Goal: Task Accomplishment & Management: Use online tool/utility

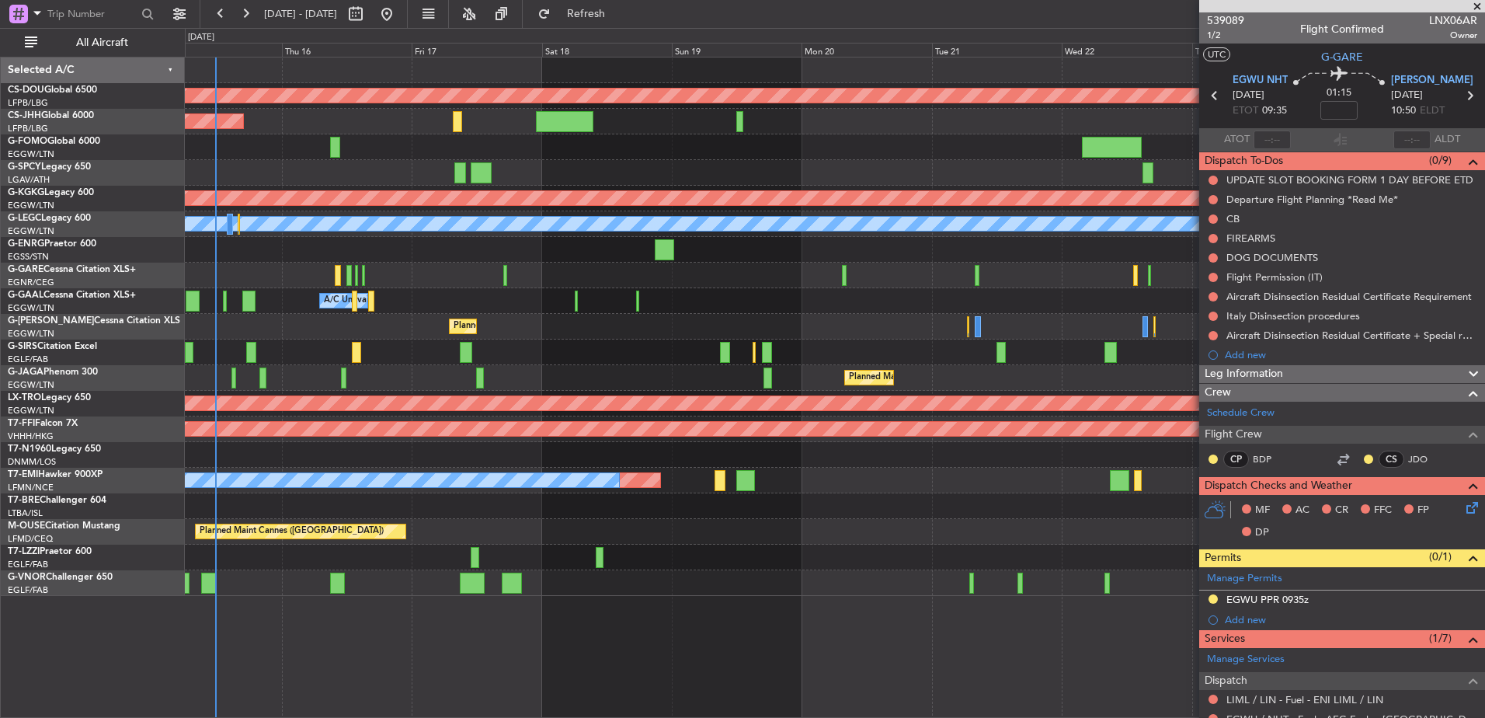
click at [771, 241] on div "Planned Maint London ([GEOGRAPHIC_DATA]) Planned Maint [GEOGRAPHIC_DATA] ([GEOG…" at bounding box center [835, 326] width 1300 height 538
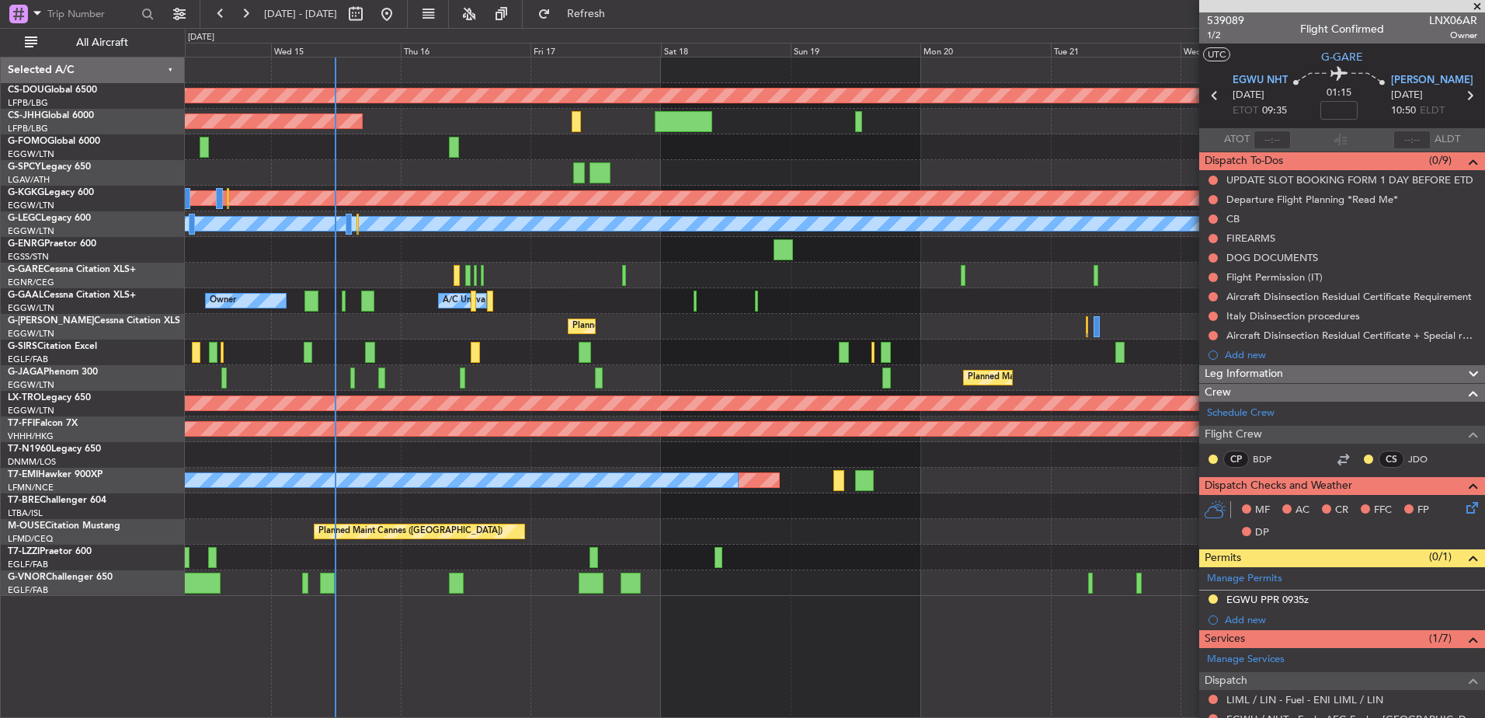
click at [439, 166] on div "Planned Maint London ([GEOGRAPHIC_DATA]) Planned Maint [GEOGRAPHIC_DATA] ([GEOG…" at bounding box center [835, 326] width 1300 height 538
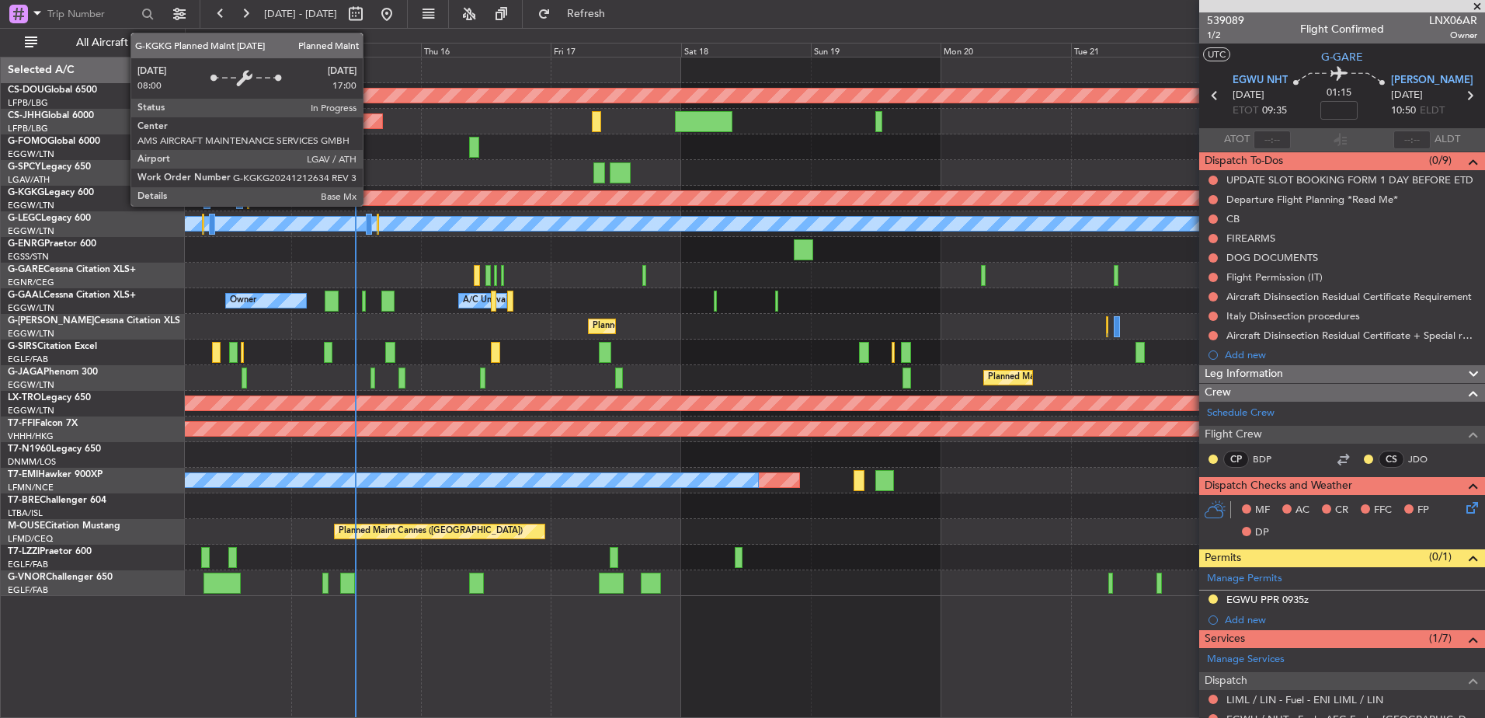
click at [370, 198] on div "Planned Maint Athens ([PERSON_NAME] Intl)" at bounding box center [1235, 198] width 3100 height 14
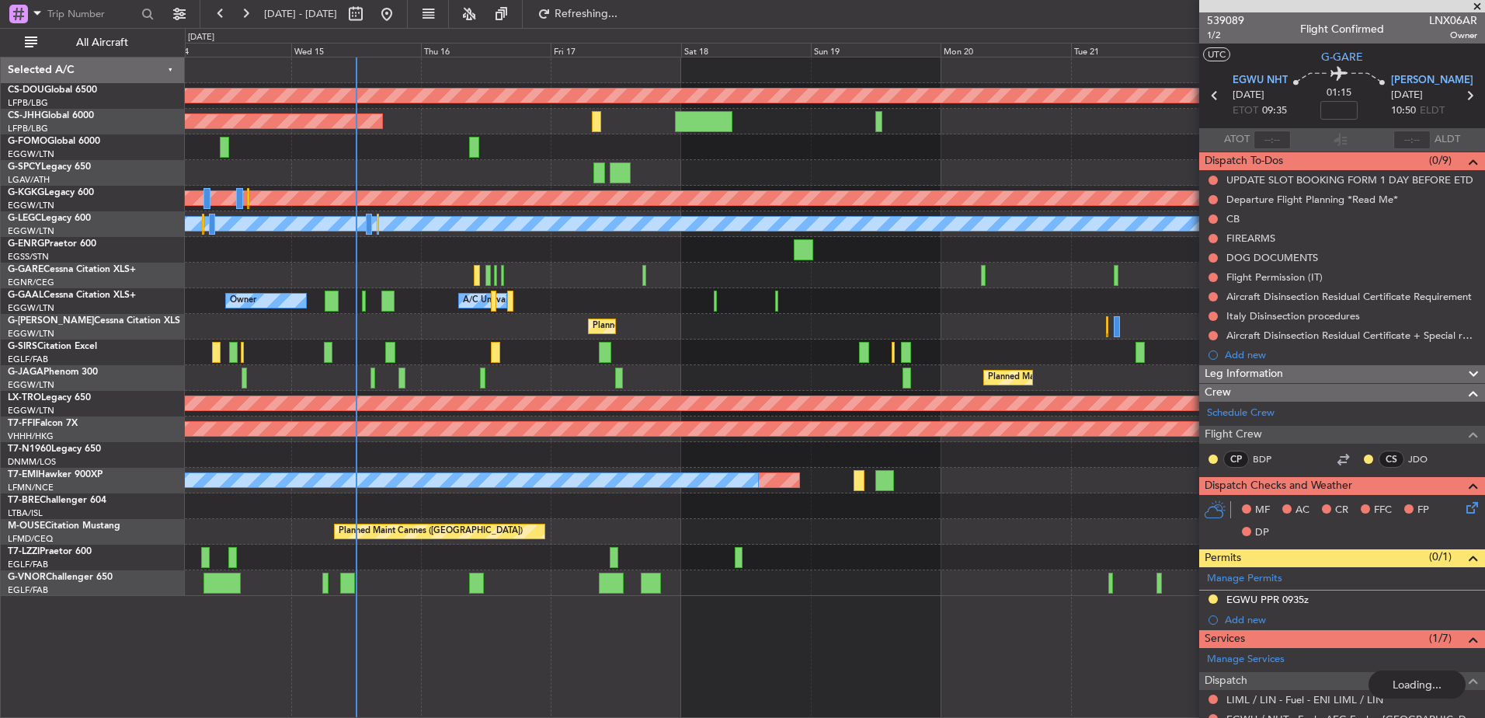
click at [865, 413] on div "Planned Maint London ([GEOGRAPHIC_DATA]) Planned Maint [GEOGRAPHIC_DATA] ([GEOG…" at bounding box center [835, 326] width 1300 height 538
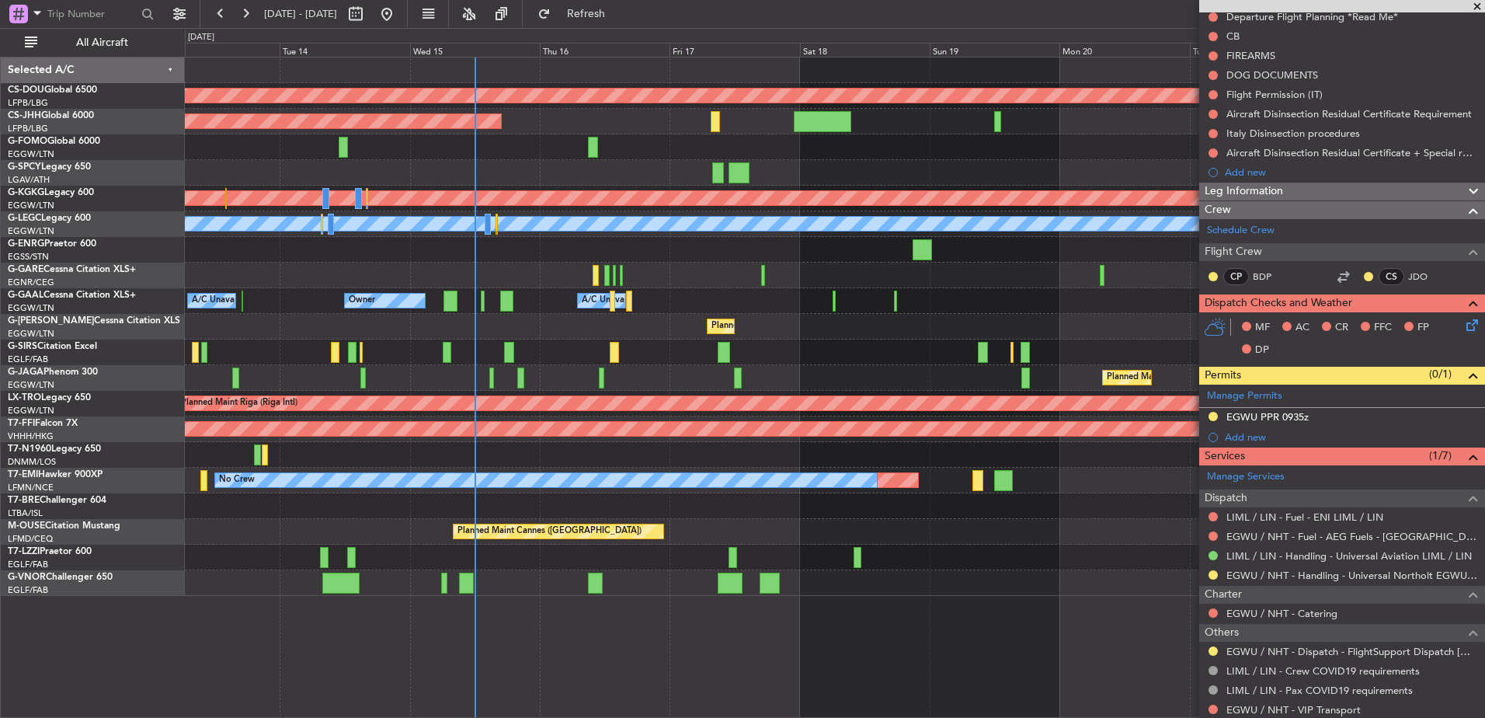
scroll to position [182, 0]
click at [997, 522] on div "Planned Maint Cannes ([GEOGRAPHIC_DATA])" at bounding box center [835, 532] width 1300 height 26
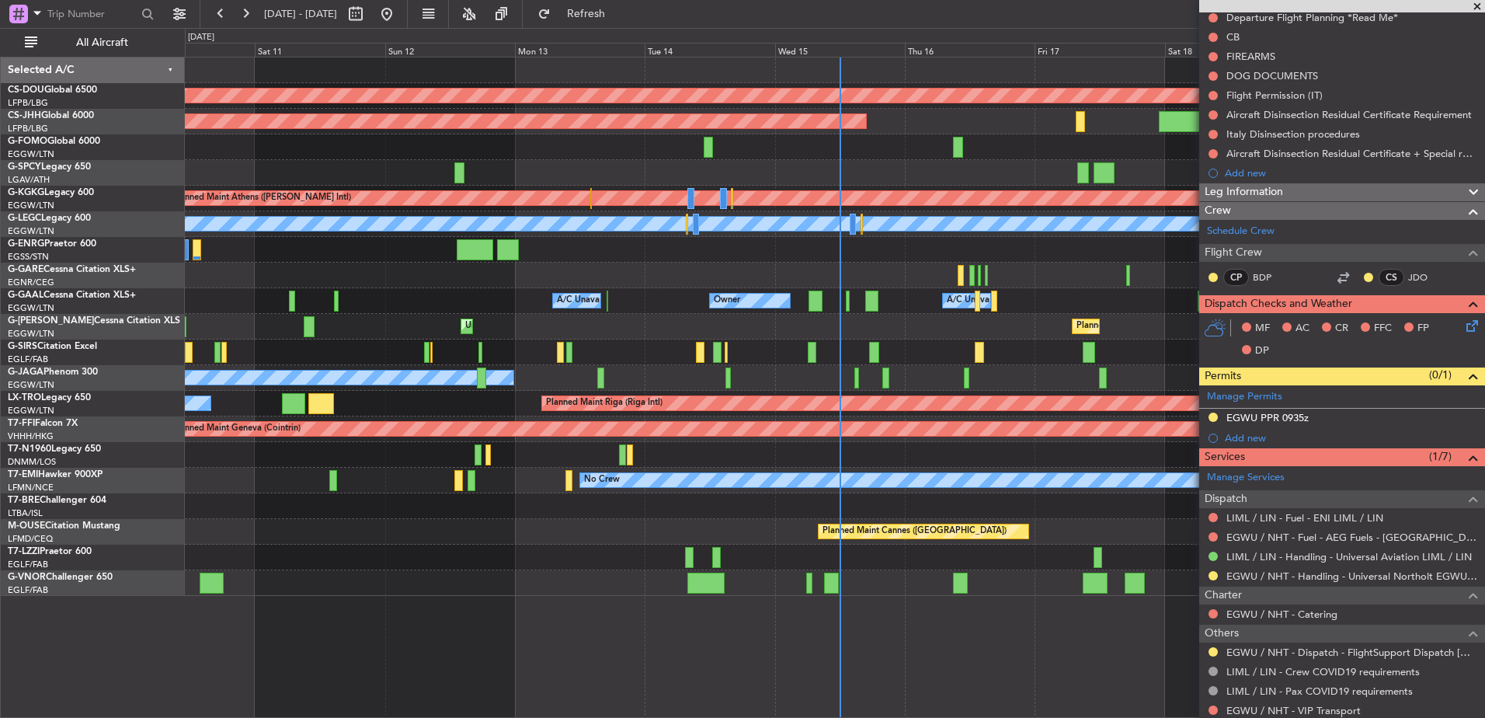
click at [820, 314] on div "Planned Maint London ([GEOGRAPHIC_DATA]) Planned Maint [GEOGRAPHIC_DATA] ([GEOG…" at bounding box center [835, 326] width 1300 height 538
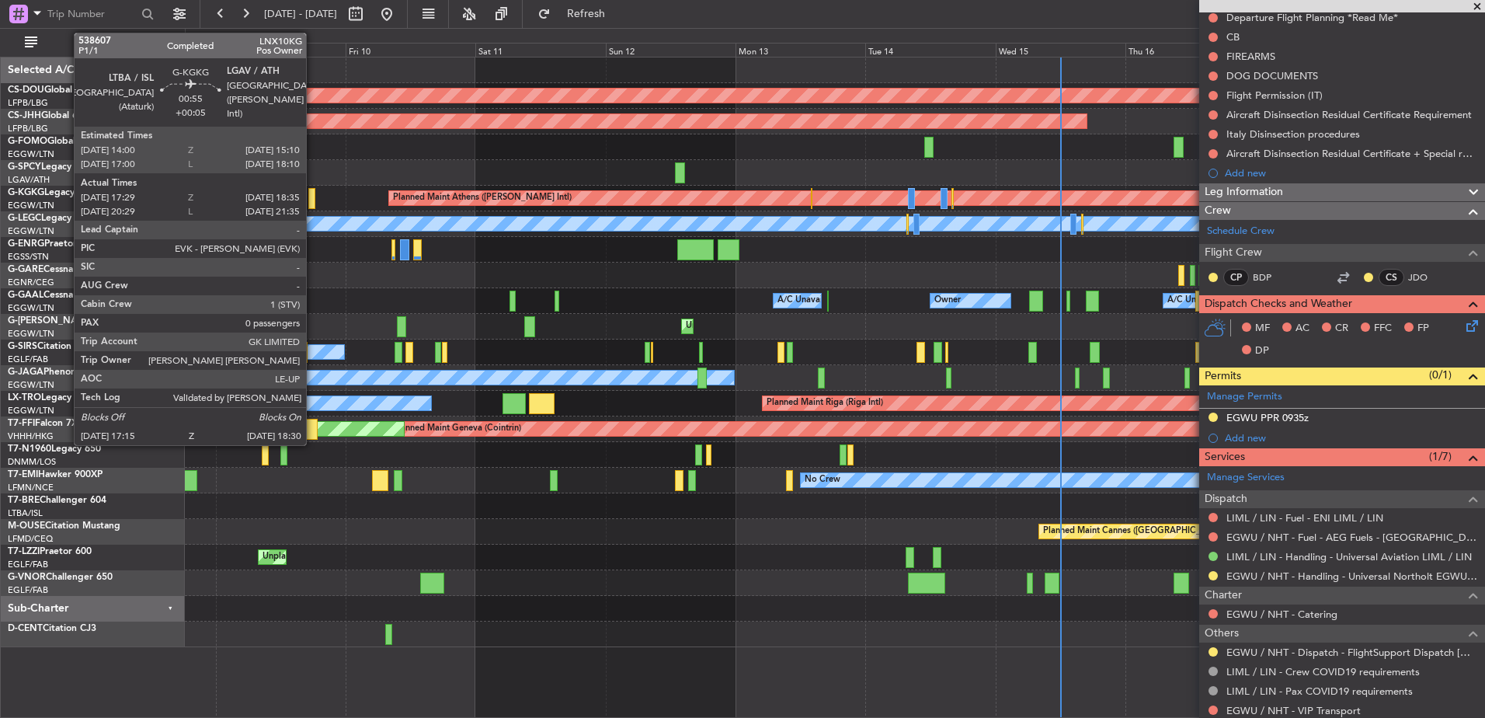
click at [313, 197] on div at bounding box center [311, 198] width 7 height 21
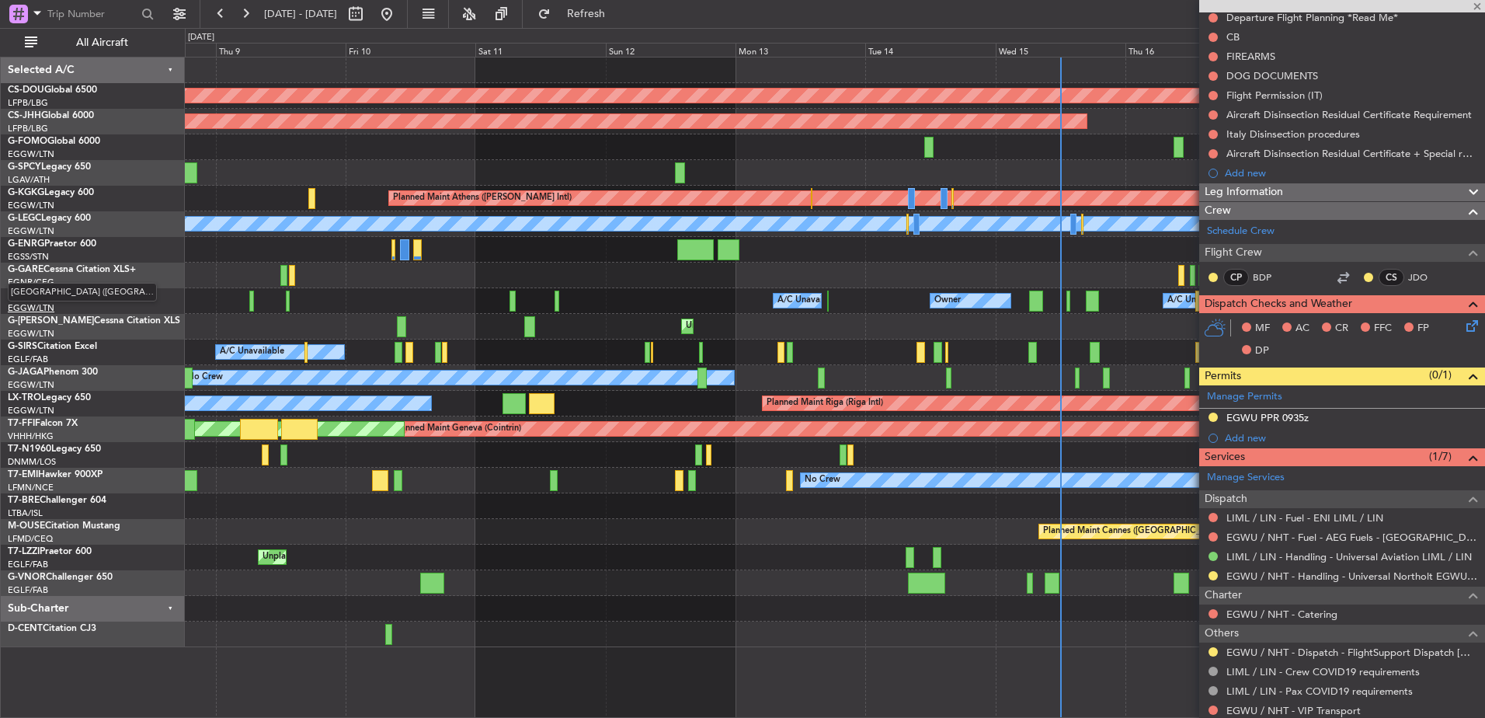
type input "+00:05"
type input "17:29"
type input "18:20"
type input "0"
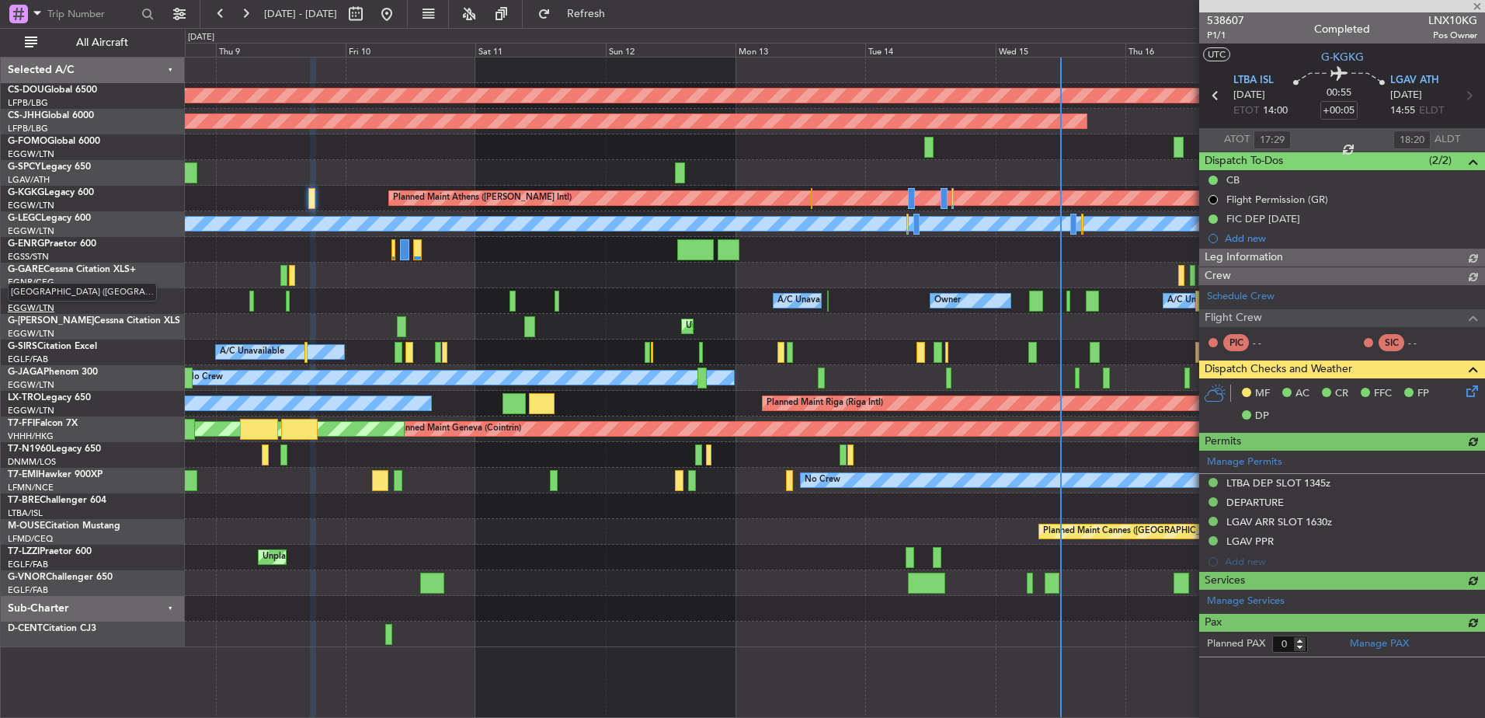
scroll to position [0, 0]
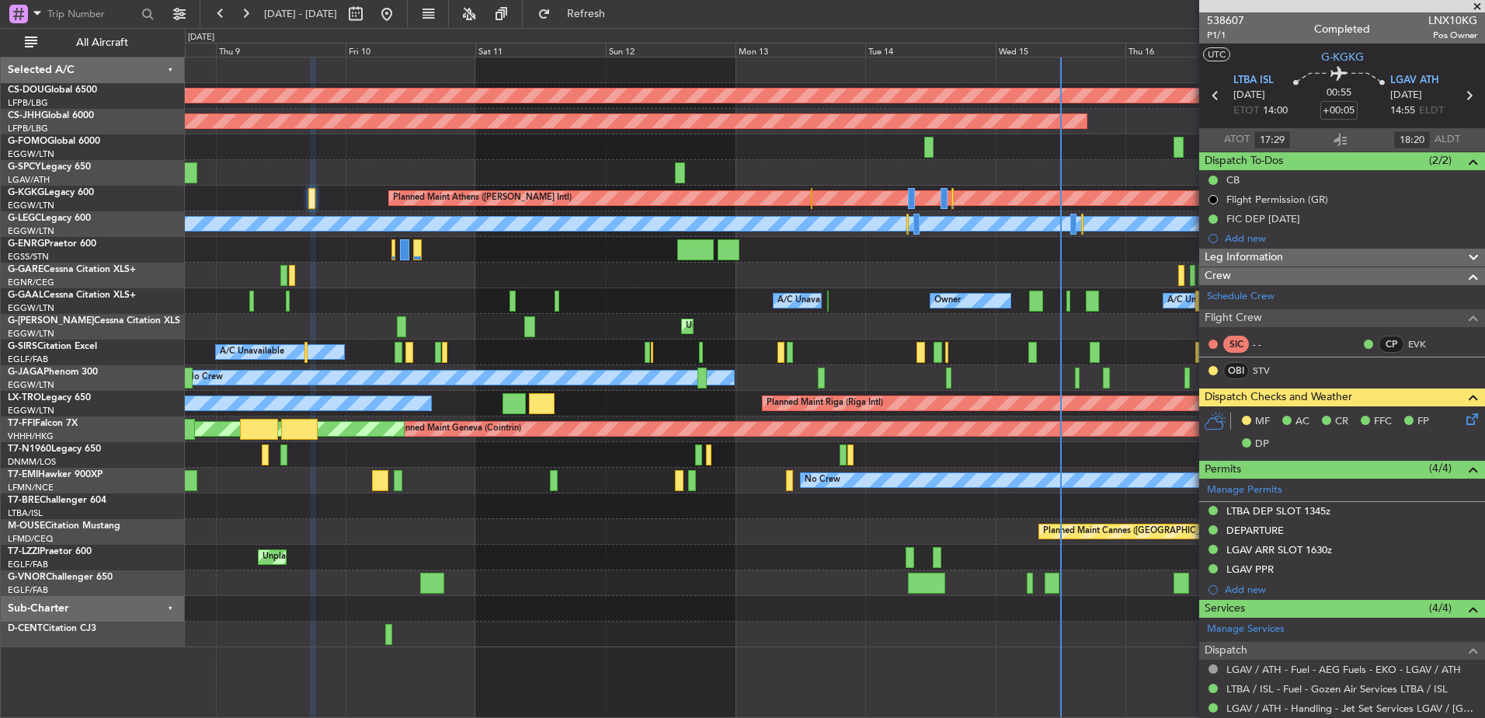
click at [507, 338] on div "Planned Maint London ([GEOGRAPHIC_DATA]) Planned Maint [GEOGRAPHIC_DATA] ([GEOG…" at bounding box center [835, 352] width 1300 height 590
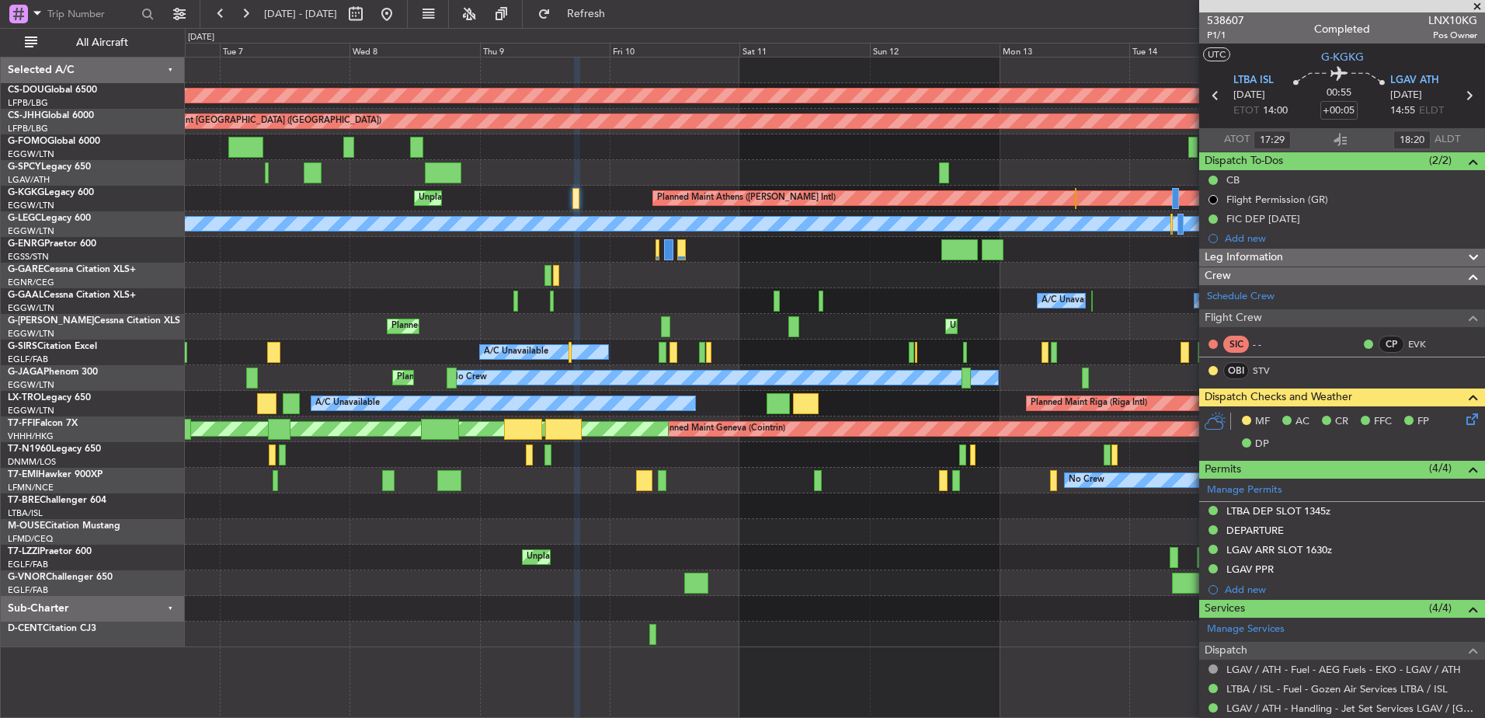
click at [511, 298] on div "Owner Owner A/C Unavailable A/C Unavailable" at bounding box center [835, 301] width 1300 height 26
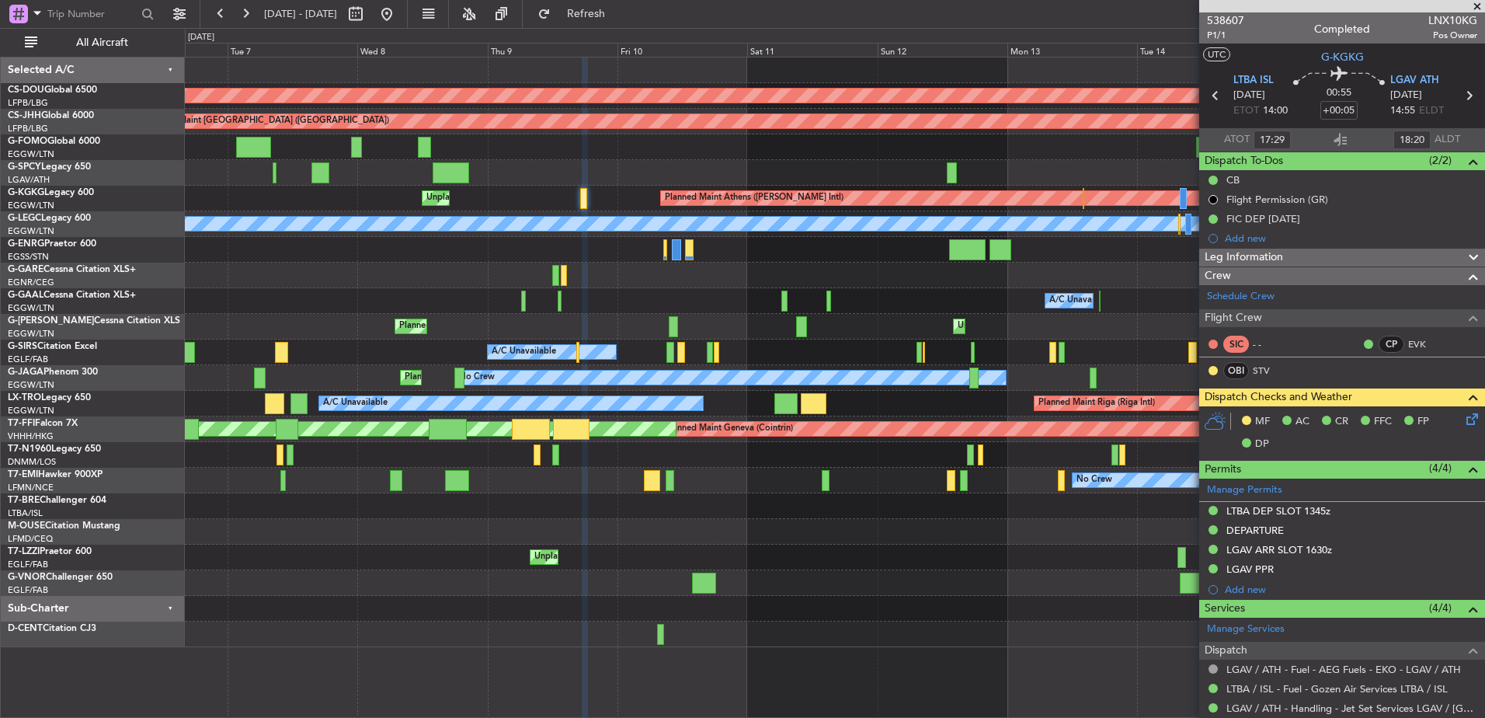
click at [282, 263] on div "Planned Maint London ([GEOGRAPHIC_DATA]) Planned Maint [GEOGRAPHIC_DATA] ([GEOG…" at bounding box center [835, 352] width 1300 height 590
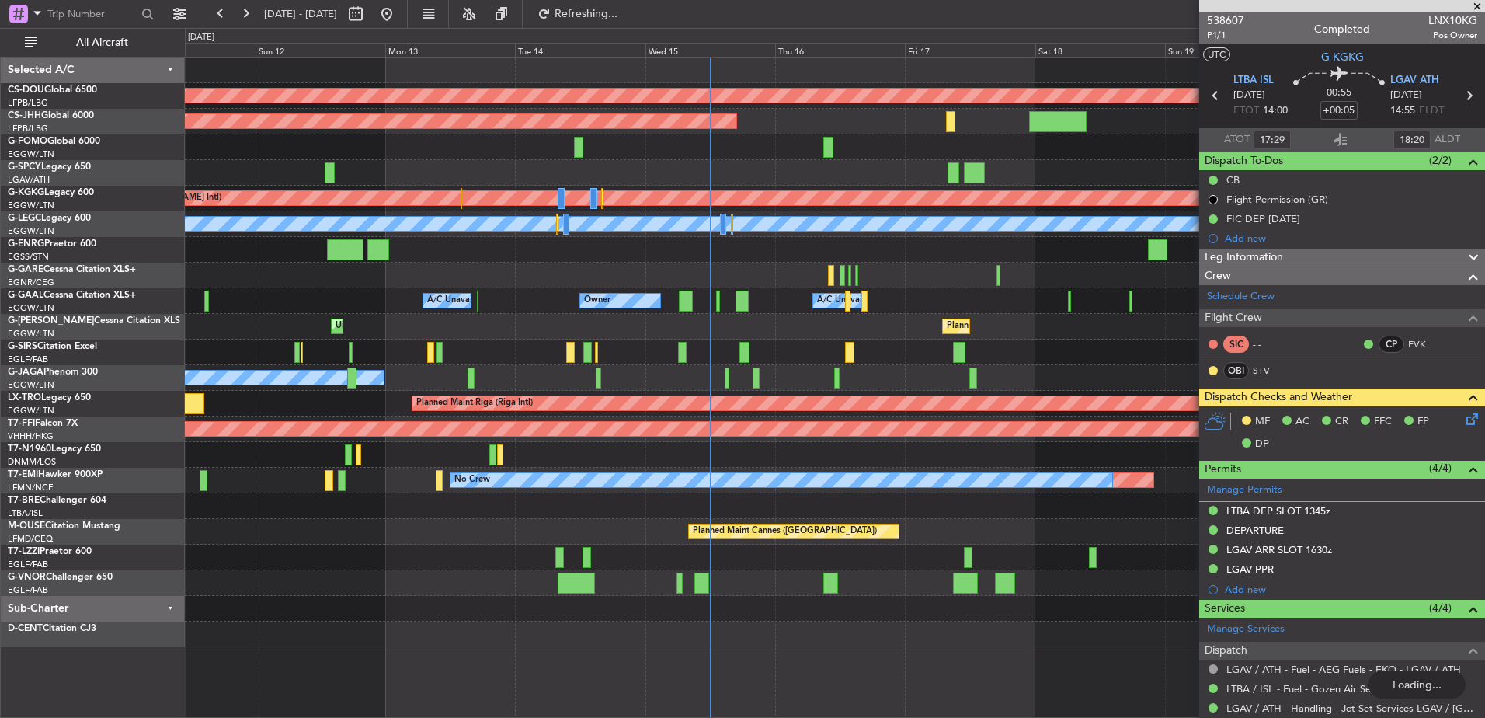
click at [502, 266] on div at bounding box center [835, 276] width 1300 height 26
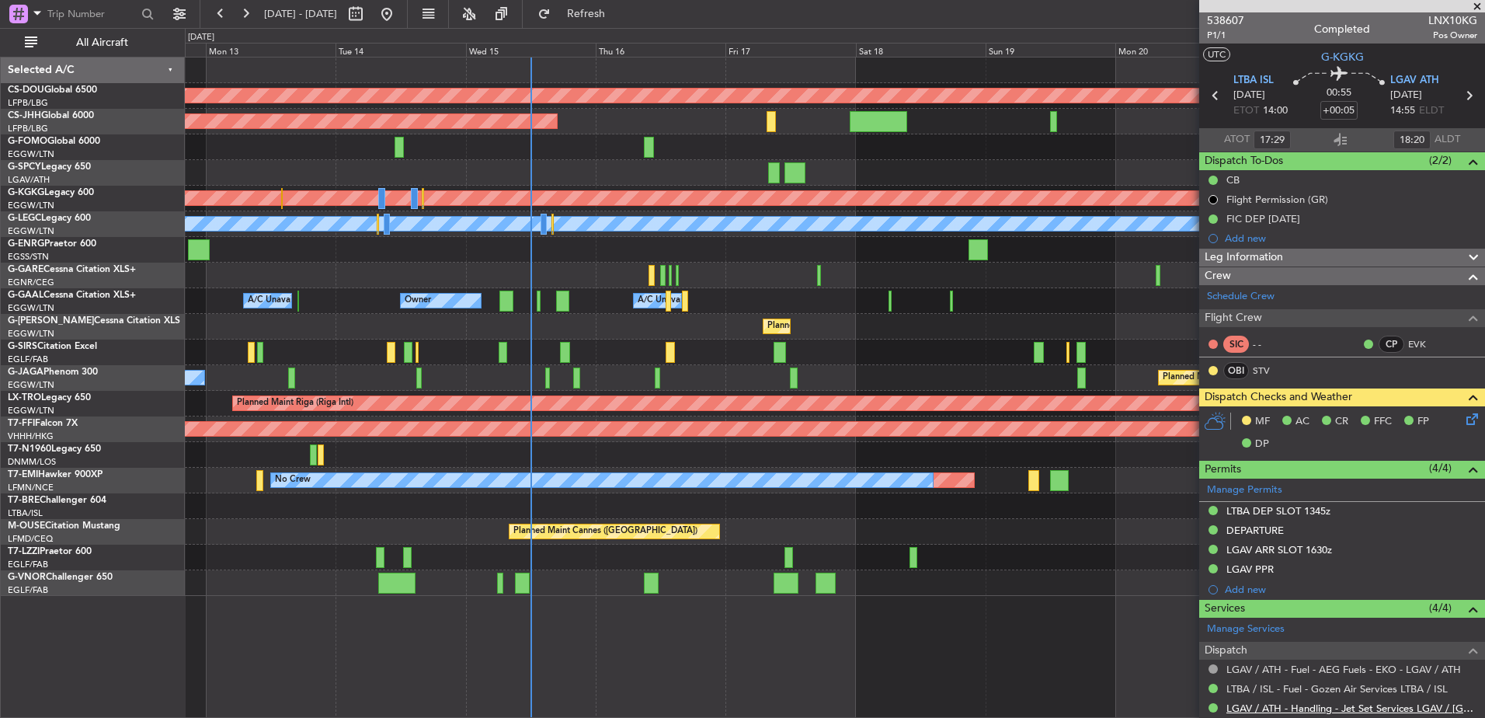
click at [1248, 709] on link "LGAV / ATH - Handling - Jet Set Services LGAV / [GEOGRAPHIC_DATA]" at bounding box center [1352, 708] width 251 height 13
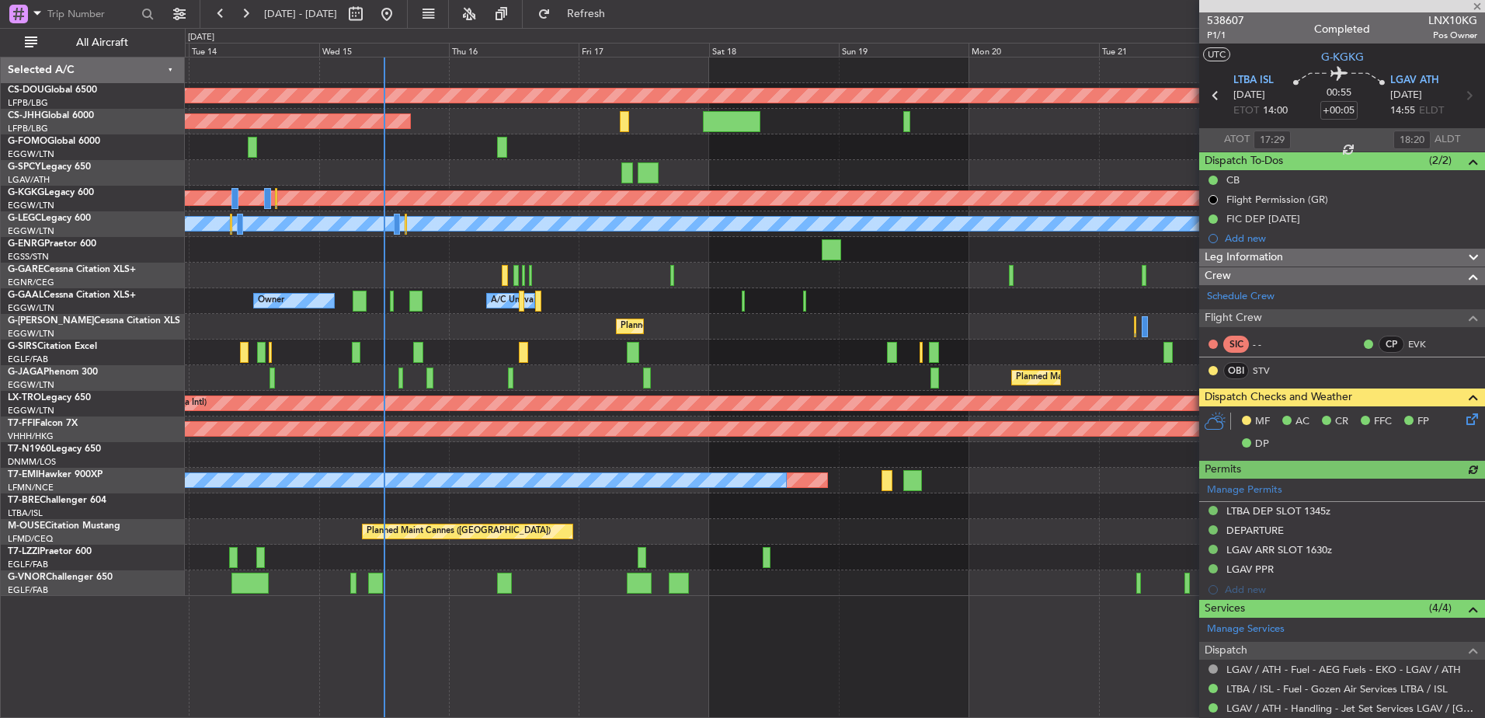
click at [451, 339] on div "Planned Maint [GEOGRAPHIC_DATA] ([GEOGRAPHIC_DATA]) Unplanned Maint [GEOGRAPHIC…" at bounding box center [835, 327] width 1300 height 26
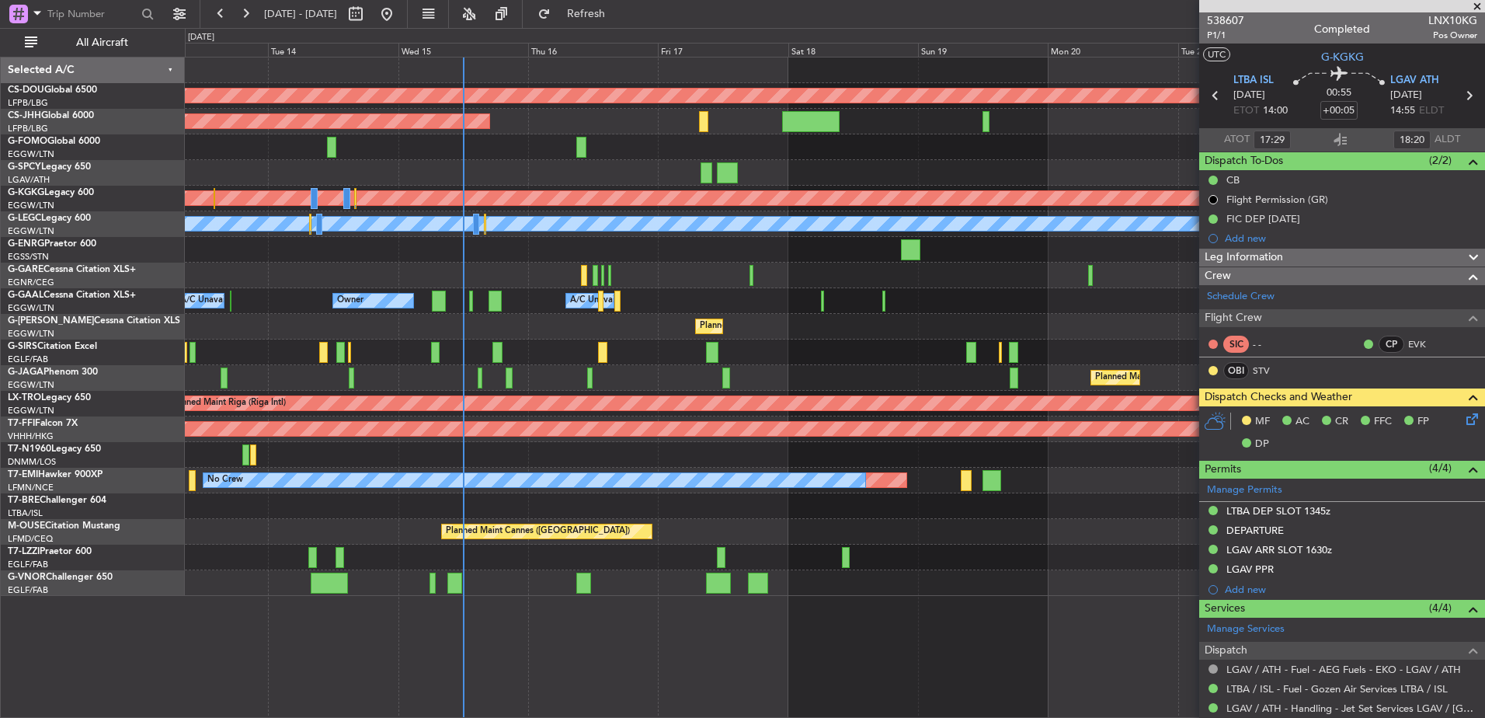
click at [531, 357] on div "Planned Maint London ([GEOGRAPHIC_DATA]) Planned Maint [GEOGRAPHIC_DATA] ([GEOG…" at bounding box center [835, 326] width 1300 height 538
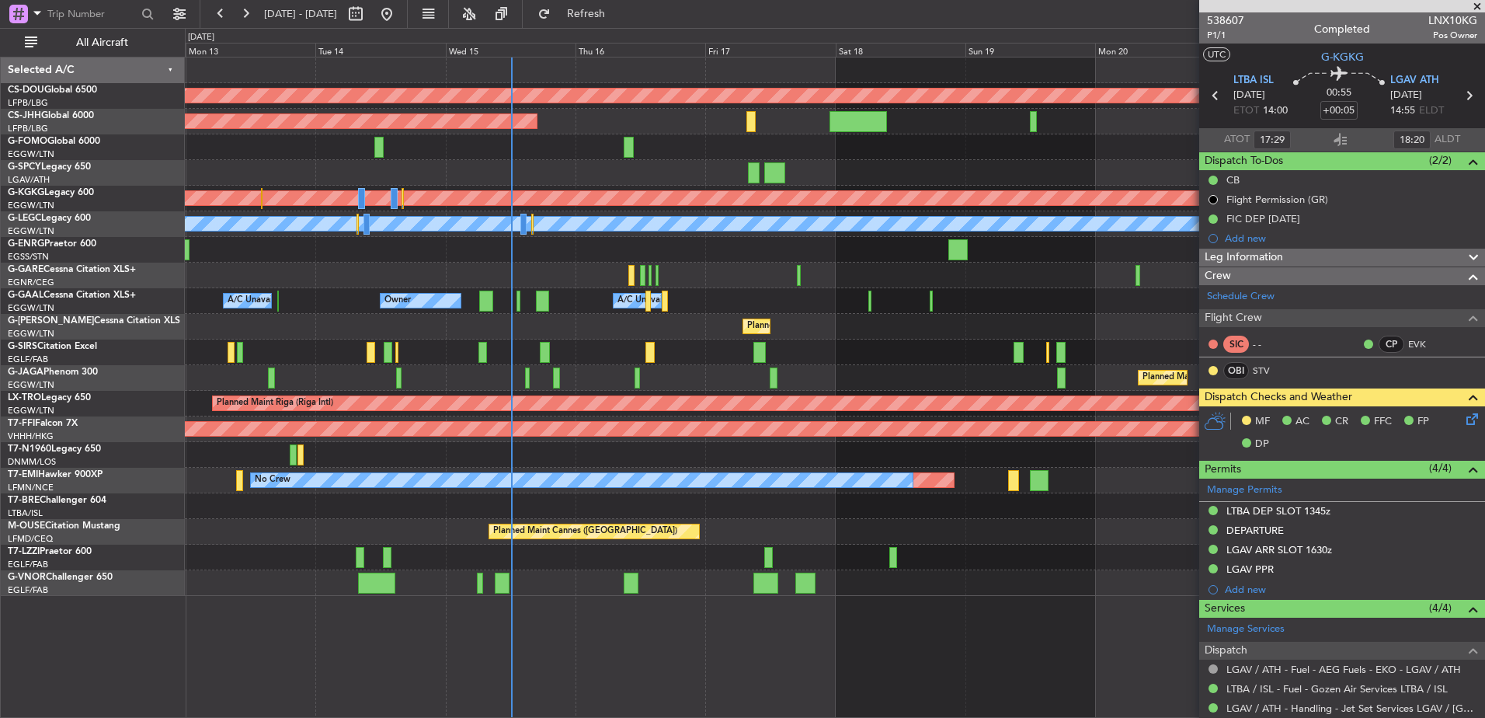
click at [570, 346] on div at bounding box center [835, 353] width 1300 height 26
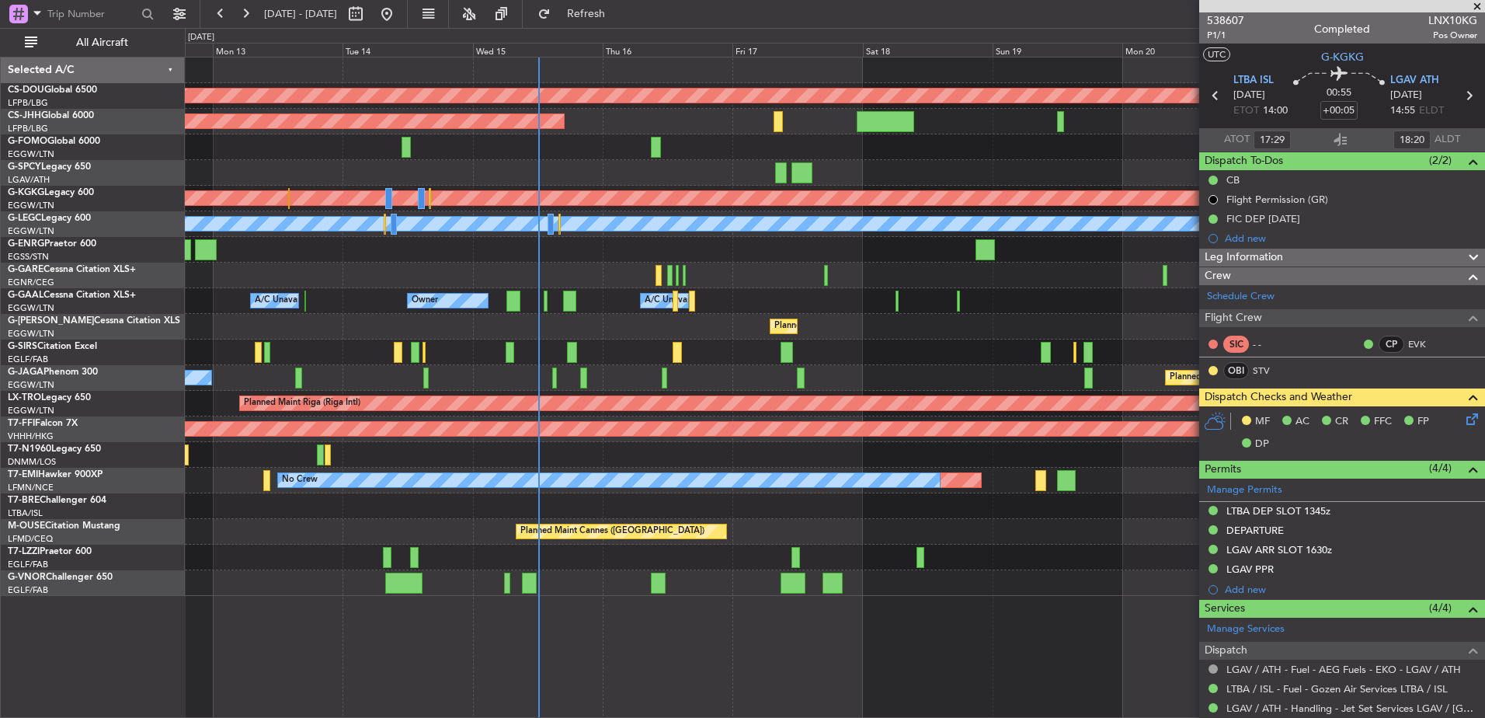
click at [511, 285] on div "Planned Maint London ([GEOGRAPHIC_DATA]) Planned Maint [GEOGRAPHIC_DATA] ([GEOG…" at bounding box center [835, 326] width 1300 height 538
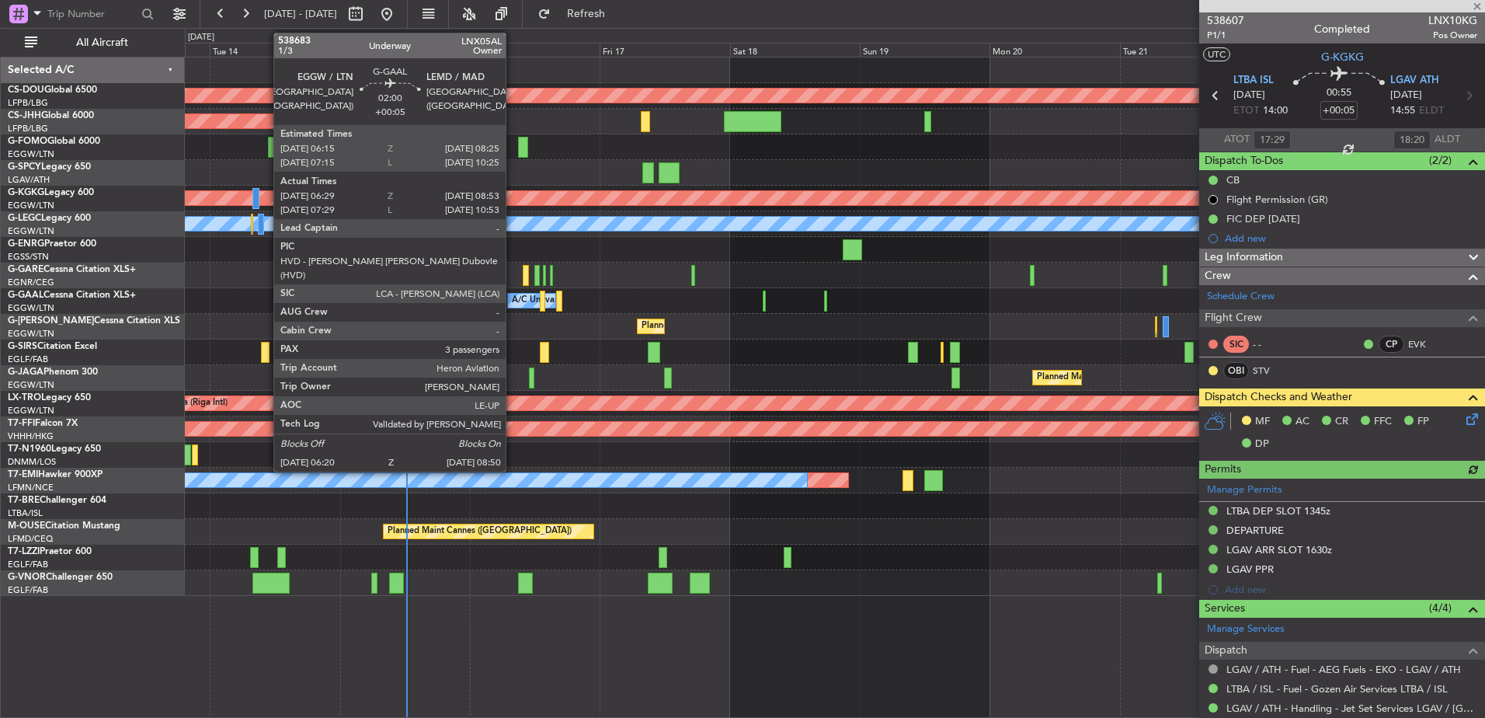
click at [552, 341] on div "Planned Maint London ([GEOGRAPHIC_DATA]) Planned Maint [GEOGRAPHIC_DATA] ([GEOG…" at bounding box center [835, 326] width 1300 height 538
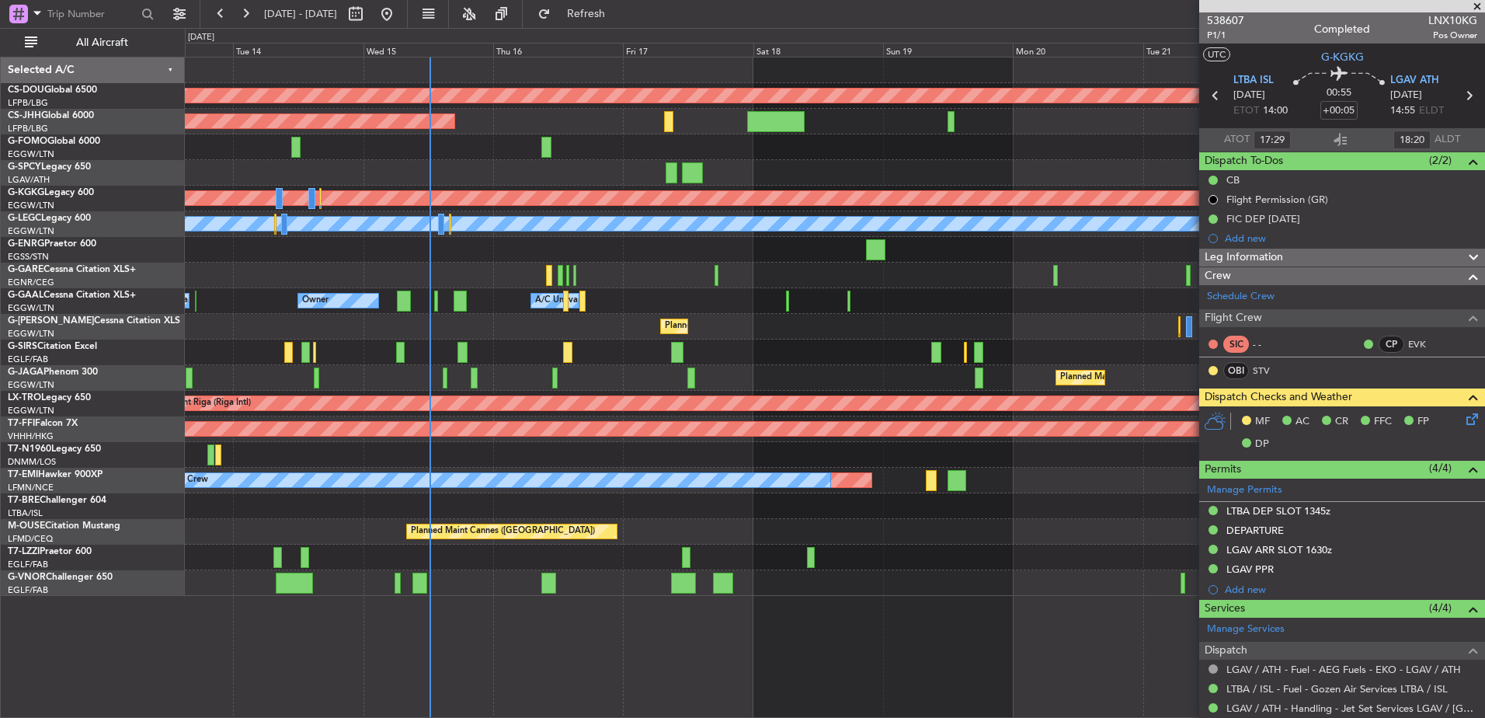
click at [559, 344] on div "Planned Maint London ([GEOGRAPHIC_DATA]) Planned Maint [GEOGRAPHIC_DATA] ([GEOG…" at bounding box center [835, 326] width 1300 height 538
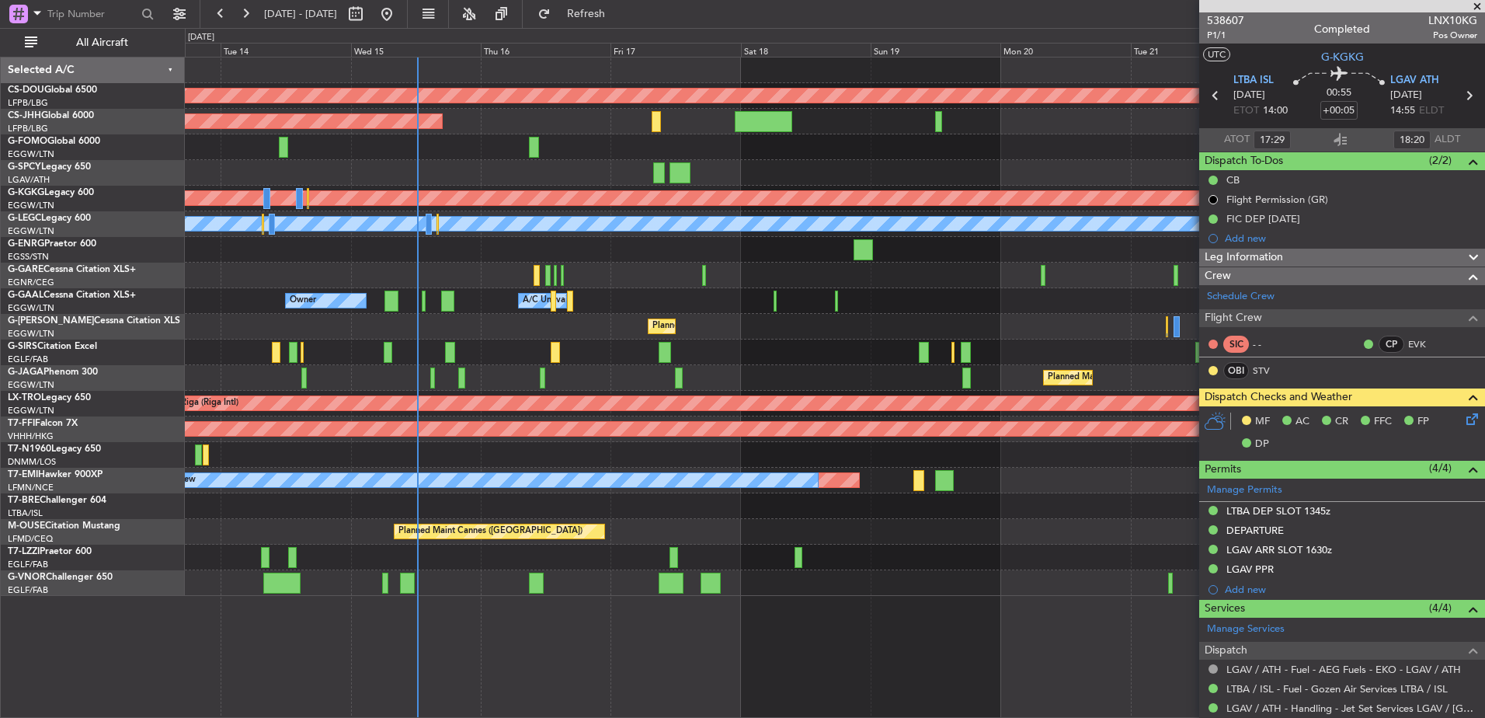
click at [548, 358] on div at bounding box center [835, 353] width 1300 height 26
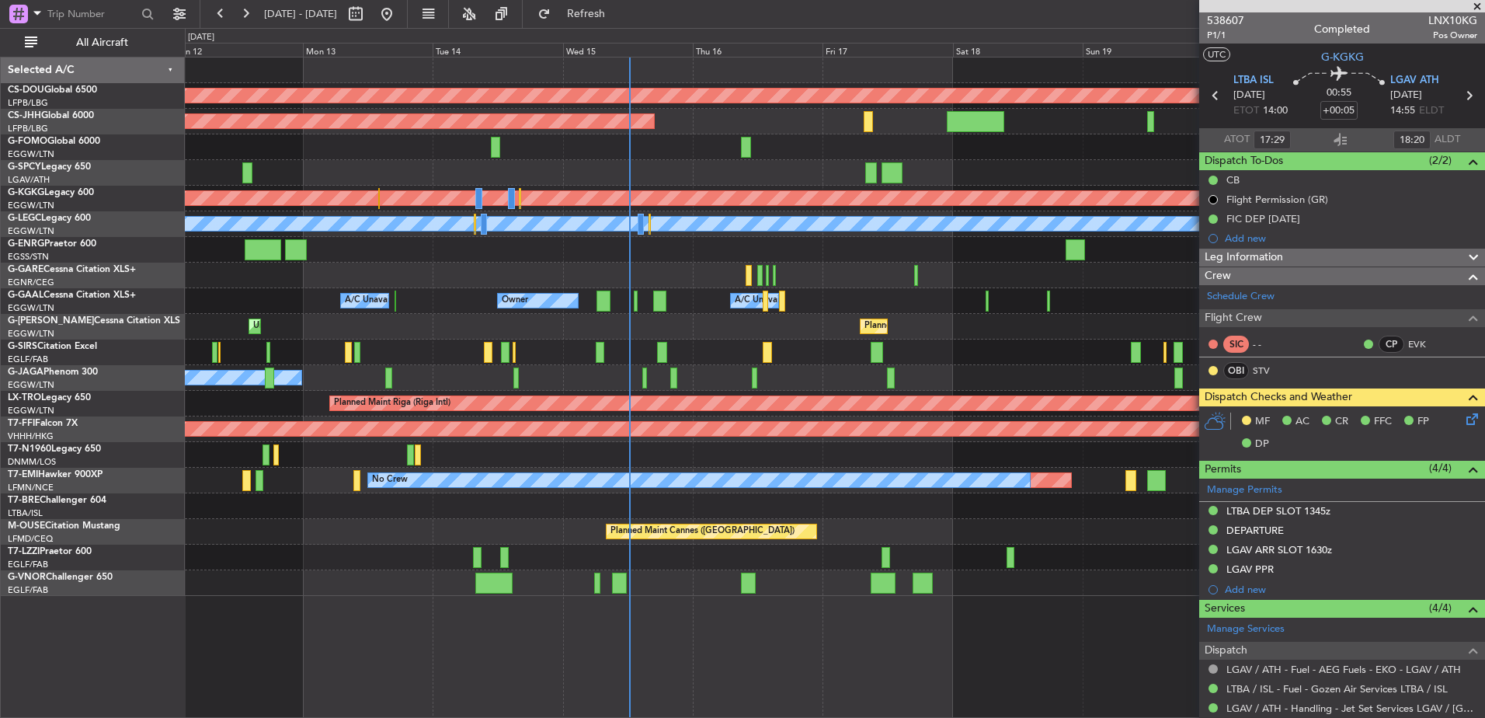
click at [611, 333] on div "Planned Maint London ([GEOGRAPHIC_DATA]) Planned Maint [GEOGRAPHIC_DATA] ([GEOG…" at bounding box center [835, 326] width 1300 height 538
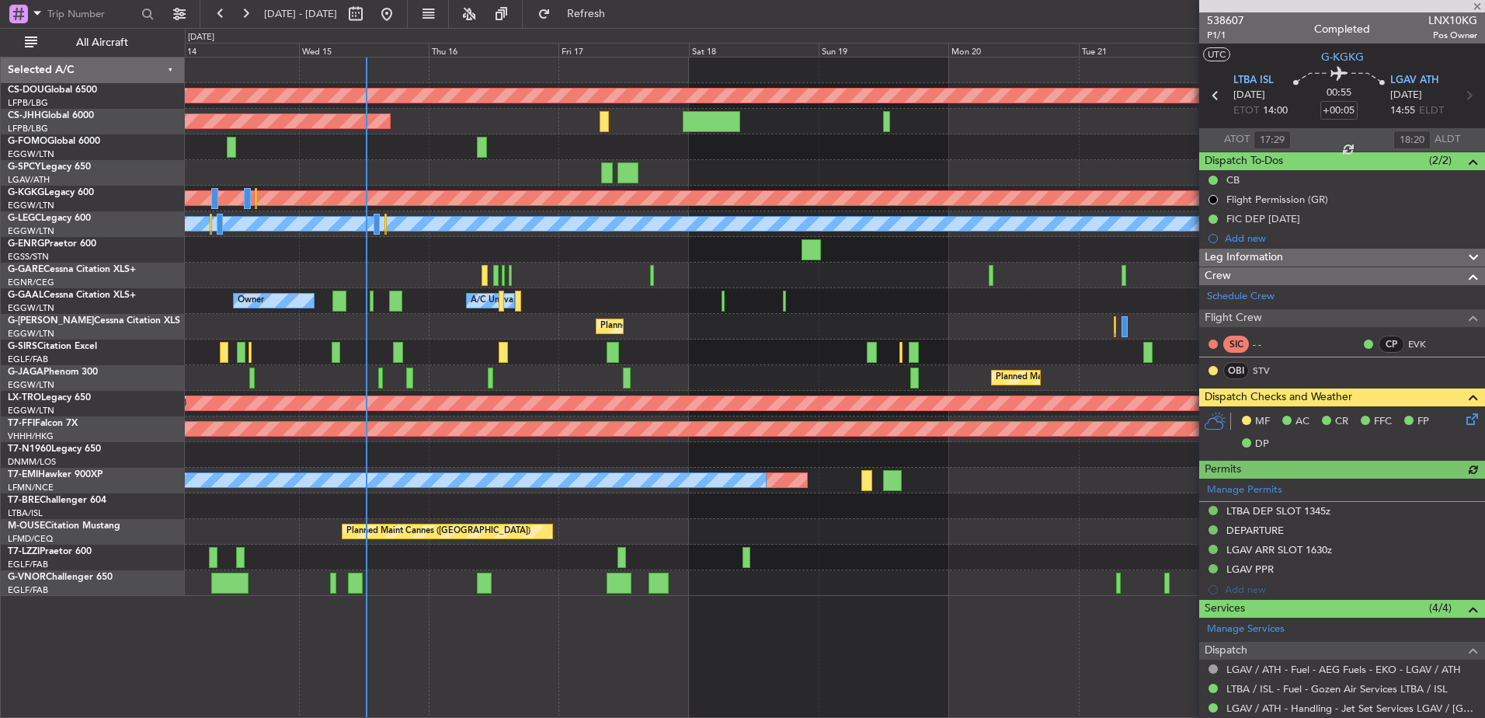
click at [723, 502] on div "Planned Maint London ([GEOGRAPHIC_DATA]) Planned Maint [GEOGRAPHIC_DATA] ([GEOG…" at bounding box center [835, 326] width 1300 height 538
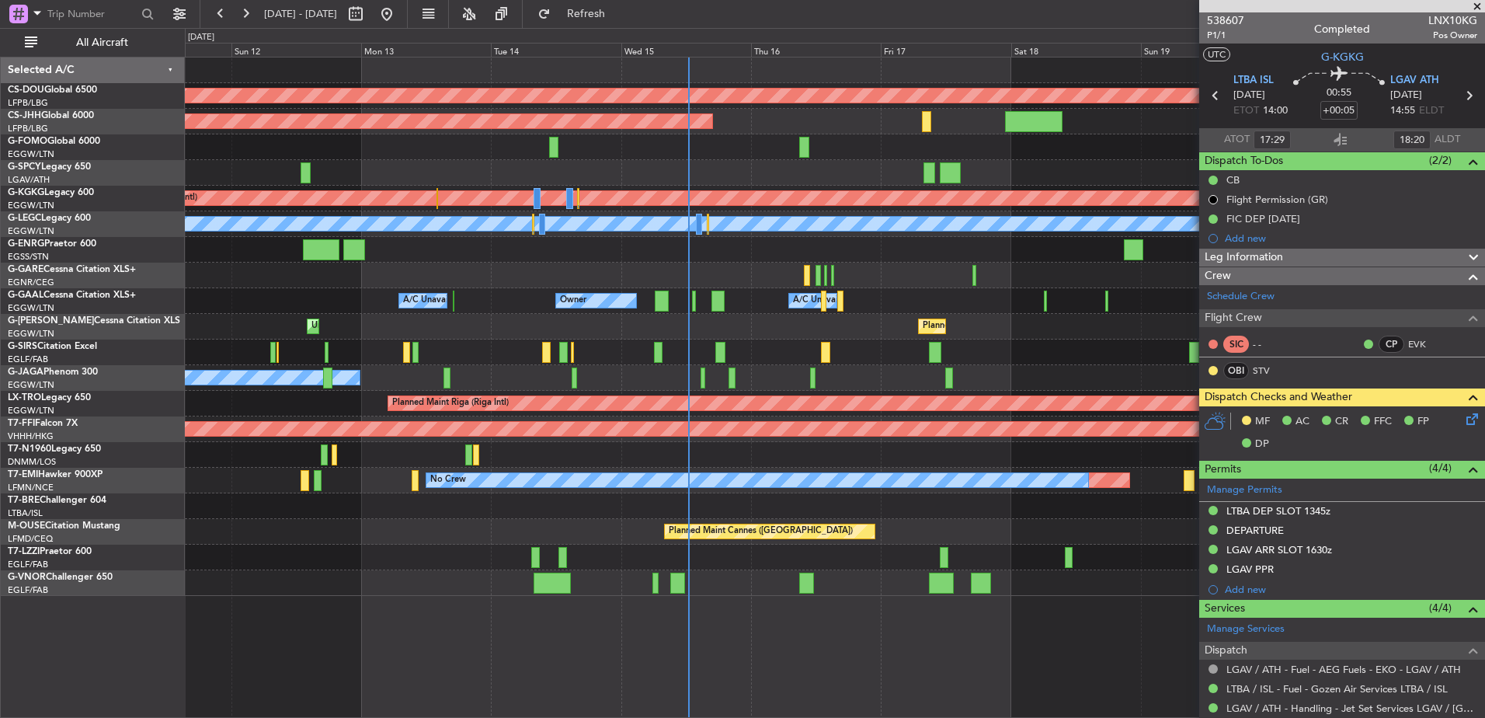
click at [883, 285] on div at bounding box center [835, 276] width 1300 height 26
click at [455, 327] on div "Planned Maint London ([GEOGRAPHIC_DATA]) Planned Maint [GEOGRAPHIC_DATA] ([GEOG…" at bounding box center [835, 326] width 1300 height 538
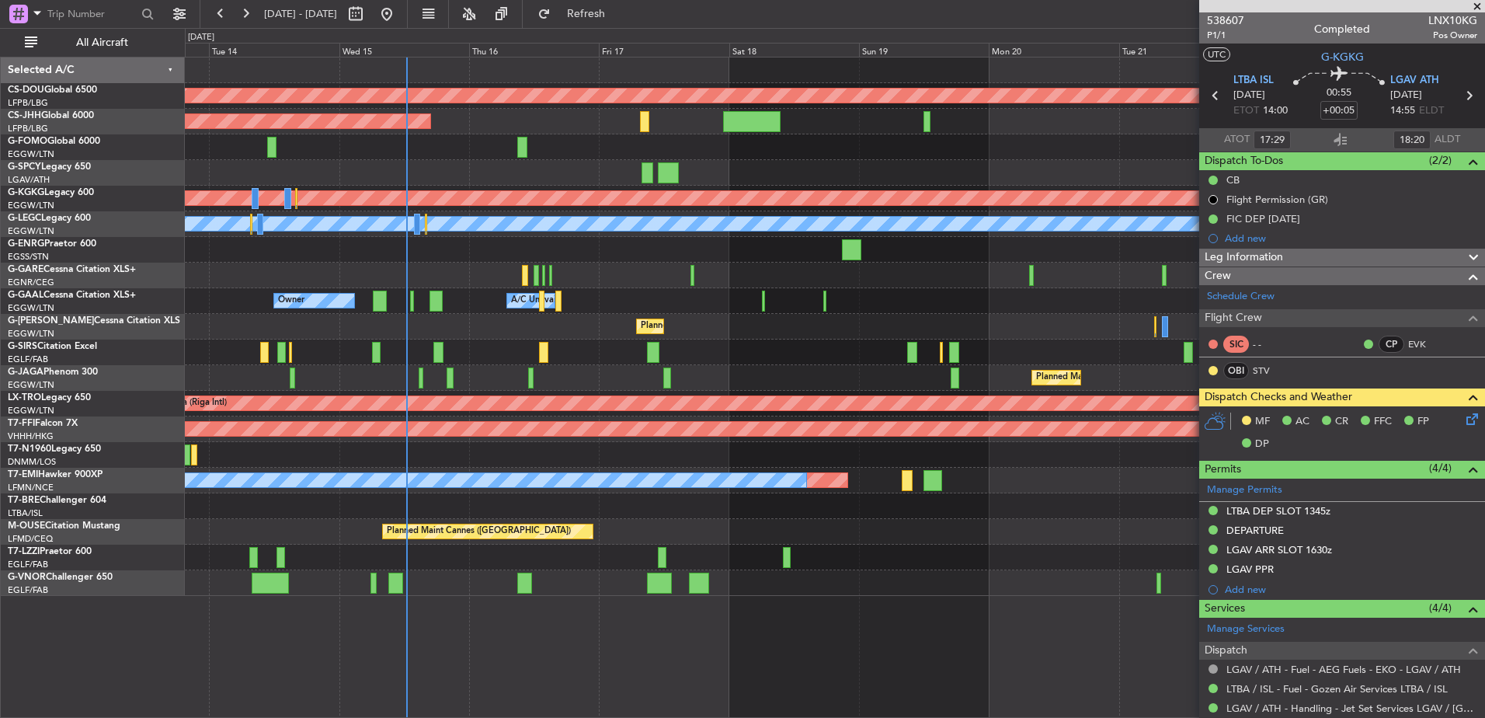
click at [567, 375] on div "Planned Maint London ([GEOGRAPHIC_DATA]) Planned Maint [GEOGRAPHIC_DATA] ([GEOG…" at bounding box center [835, 326] width 1300 height 538
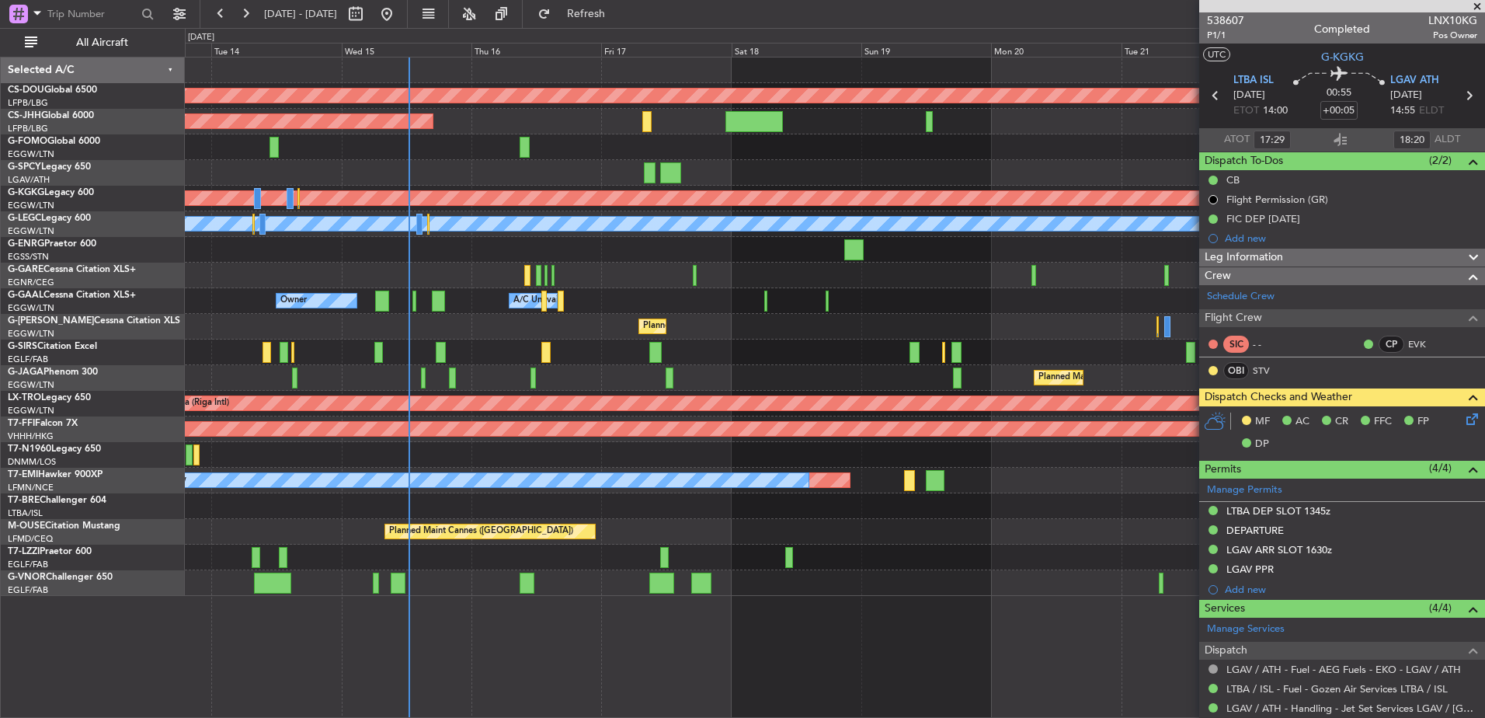
click at [482, 309] on div "Planned Maint London ([GEOGRAPHIC_DATA]) Planned Maint [GEOGRAPHIC_DATA] ([GEOG…" at bounding box center [835, 326] width 1300 height 538
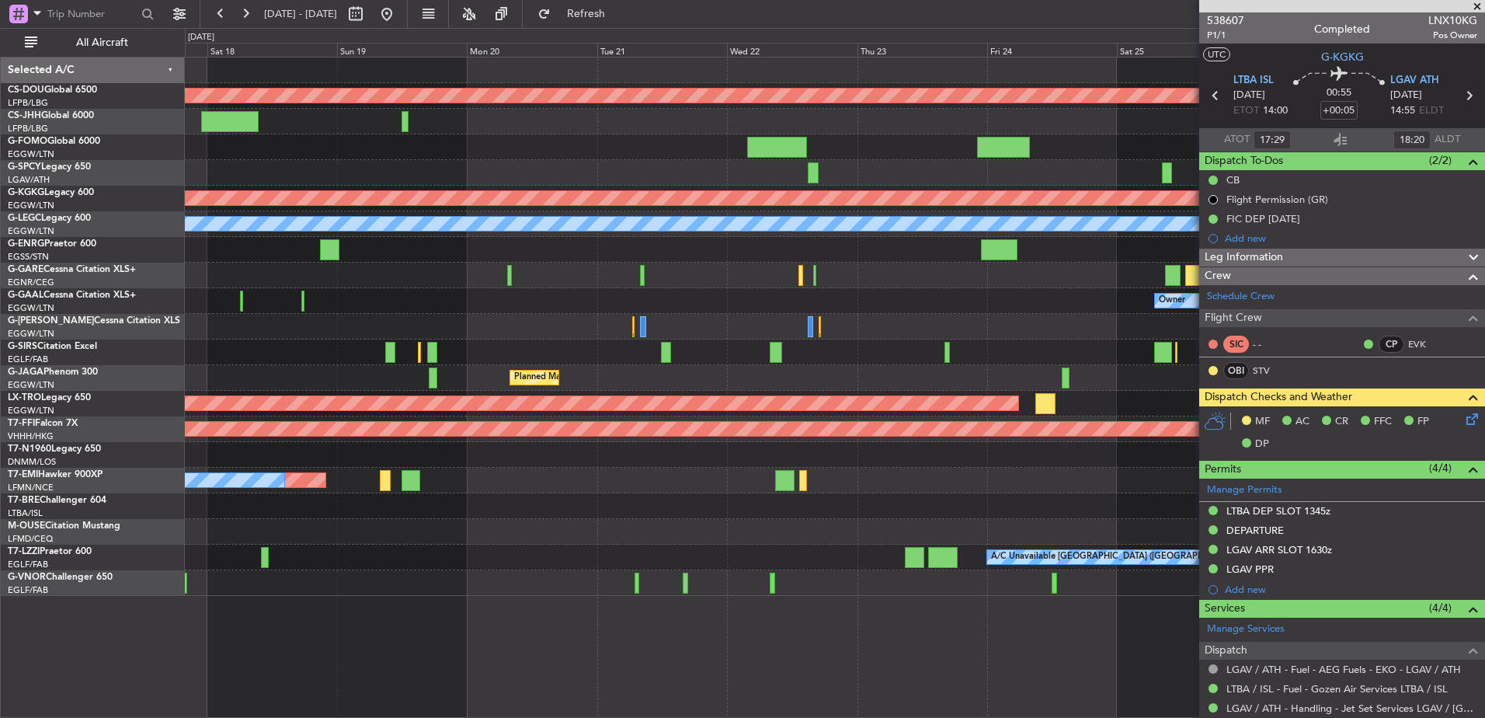
click at [317, 326] on div "Planned Maint [GEOGRAPHIC_DATA] ([GEOGRAPHIC_DATA])" at bounding box center [835, 327] width 1300 height 26
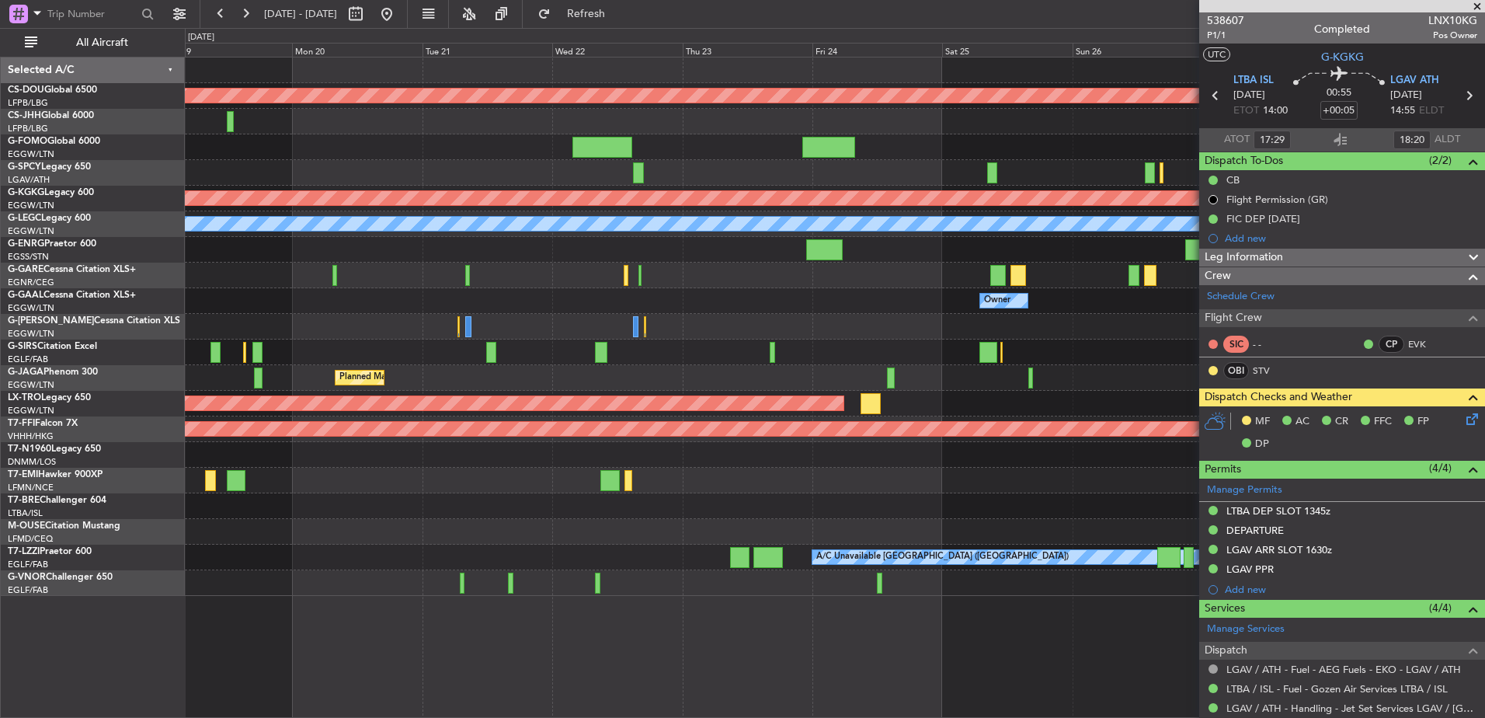
click at [345, 327] on div "Planned Maint [GEOGRAPHIC_DATA] ([GEOGRAPHIC_DATA])" at bounding box center [835, 327] width 1300 height 26
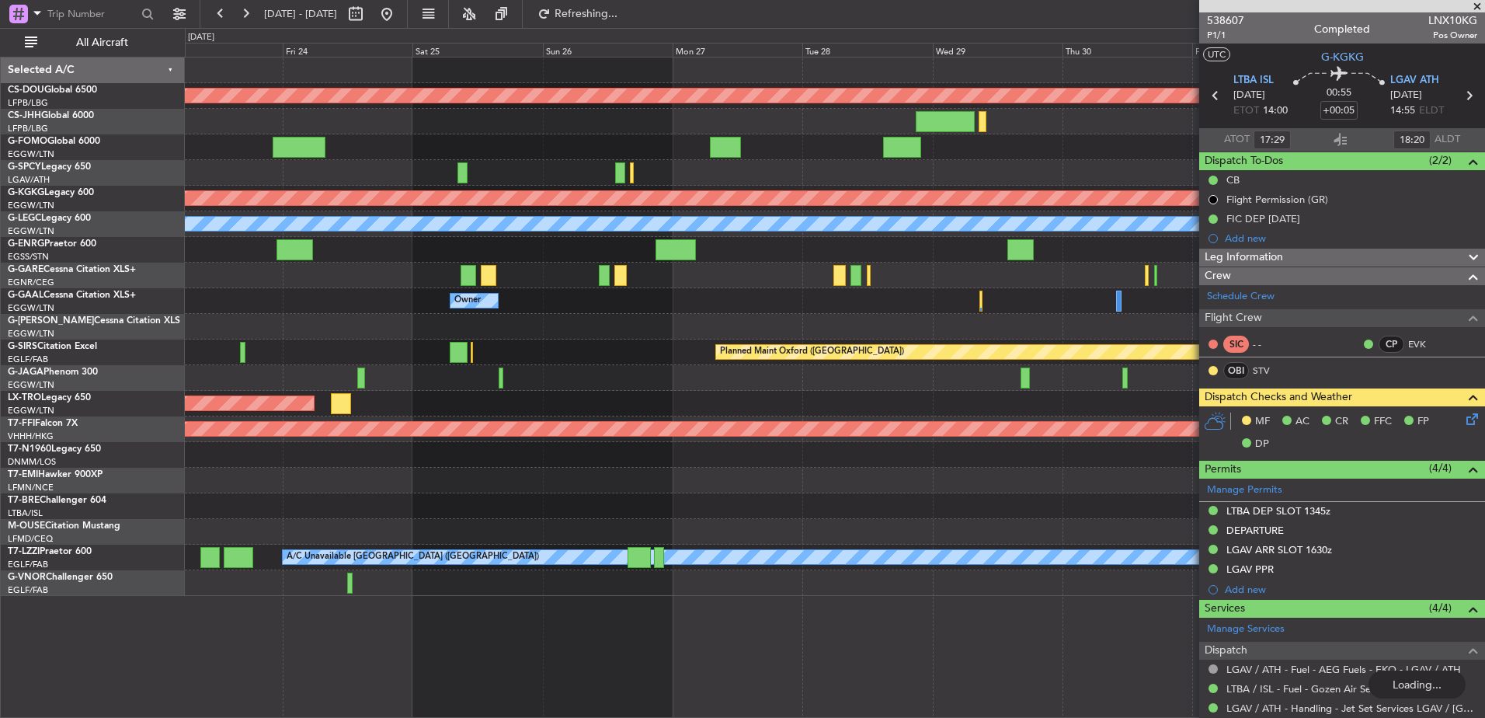
click at [233, 390] on div "Planned Maint London ([GEOGRAPHIC_DATA]) Planned Maint [GEOGRAPHIC_DATA] ([PERS…" at bounding box center [835, 326] width 1300 height 538
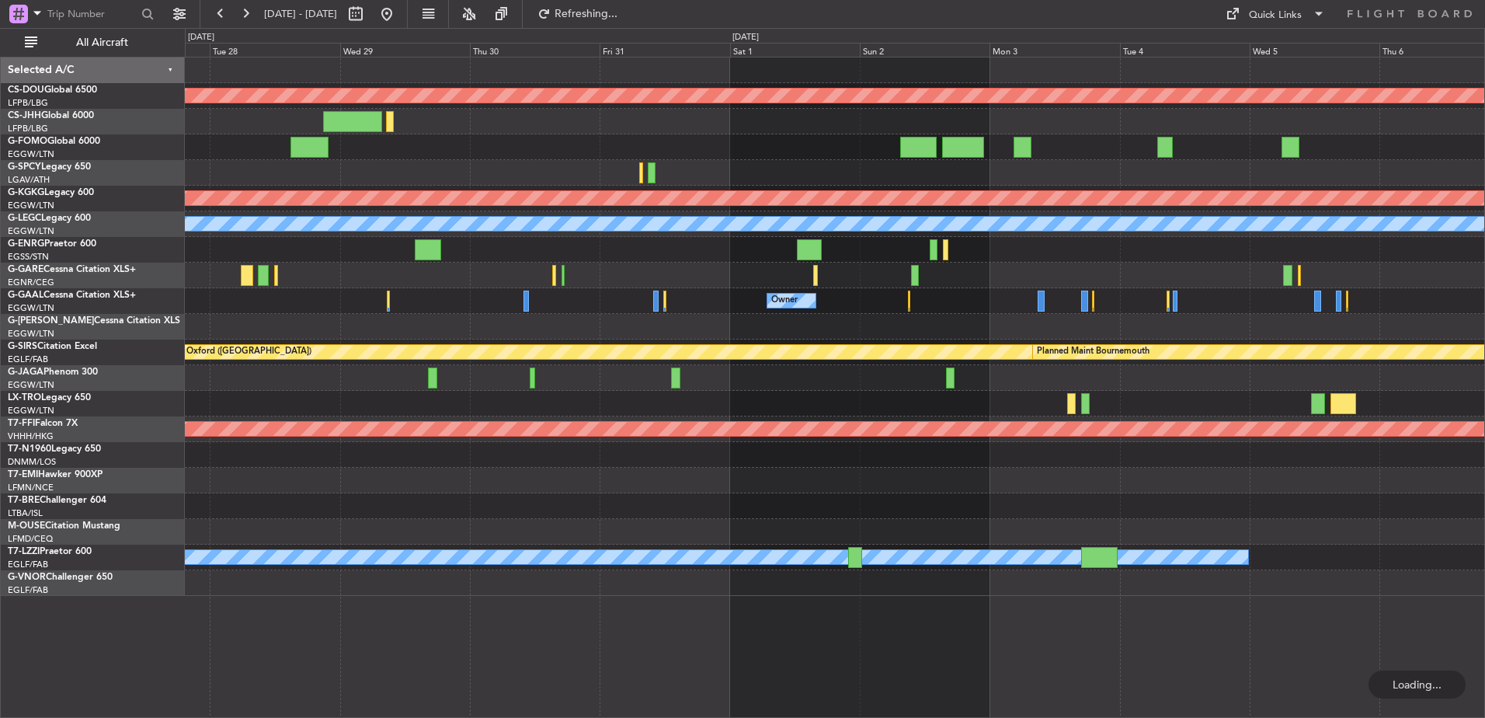
click at [367, 299] on div "Planned Maint London ([GEOGRAPHIC_DATA]) Planned Maint [GEOGRAPHIC_DATA] ([PERS…" at bounding box center [835, 326] width 1300 height 538
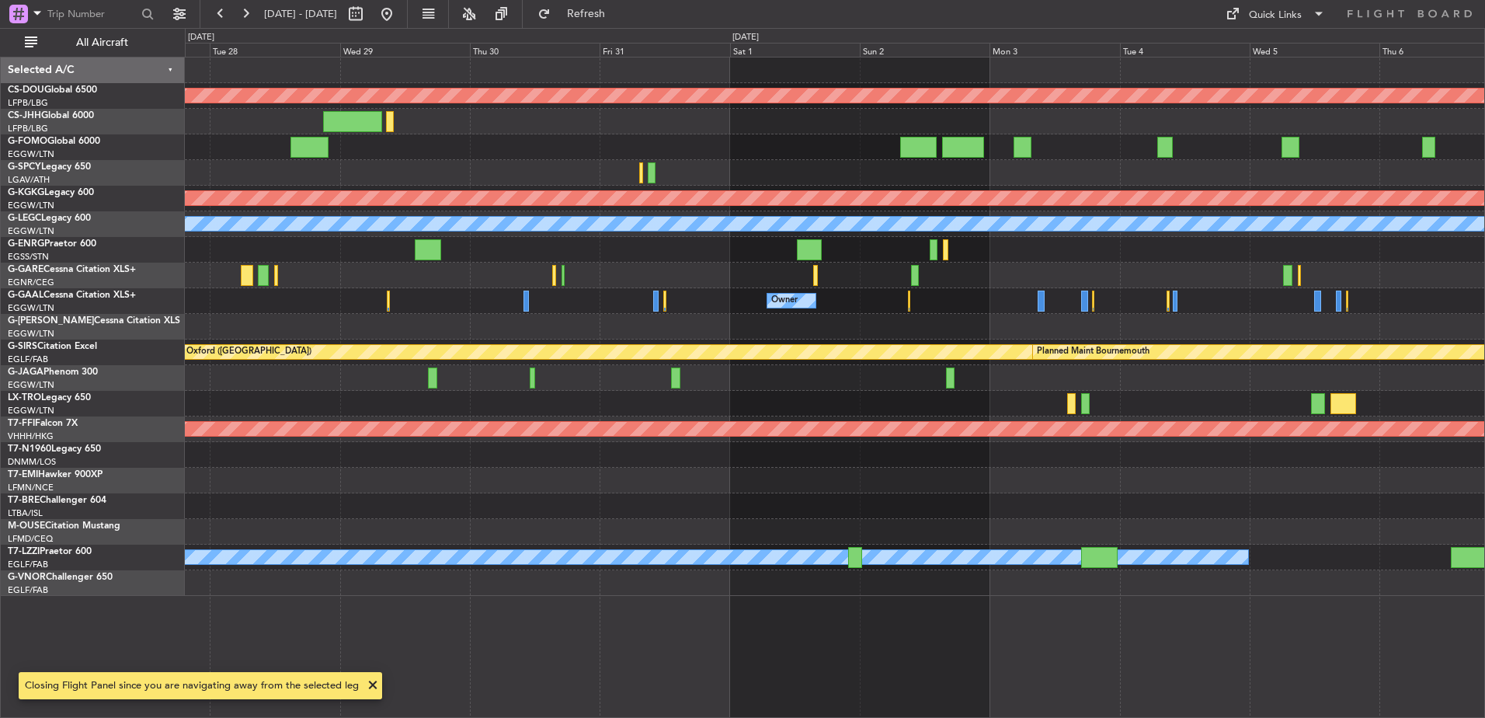
click at [310, 260] on div "Planned Maint London ([GEOGRAPHIC_DATA]) Planned Maint [GEOGRAPHIC_DATA] ([PERS…" at bounding box center [835, 326] width 1300 height 538
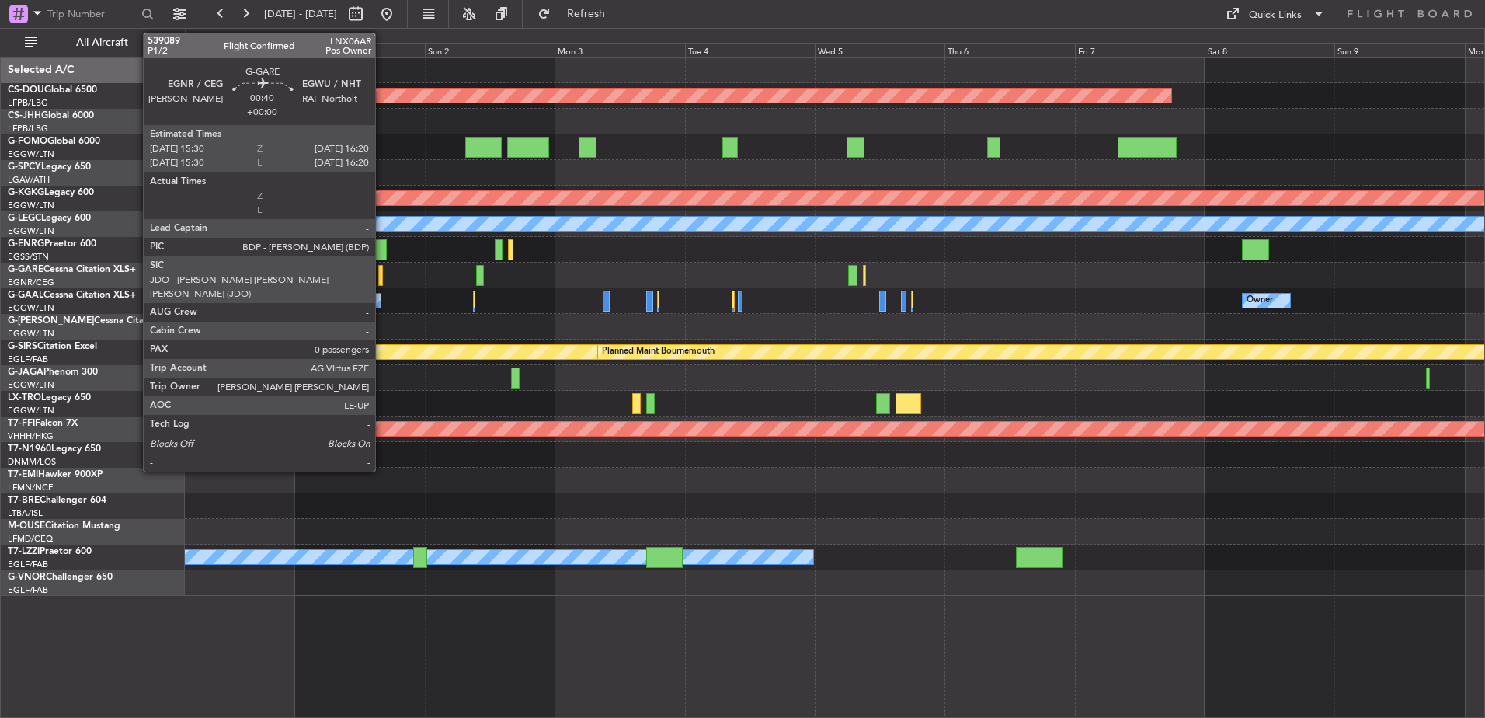
click at [382, 272] on div at bounding box center [380, 275] width 5 height 21
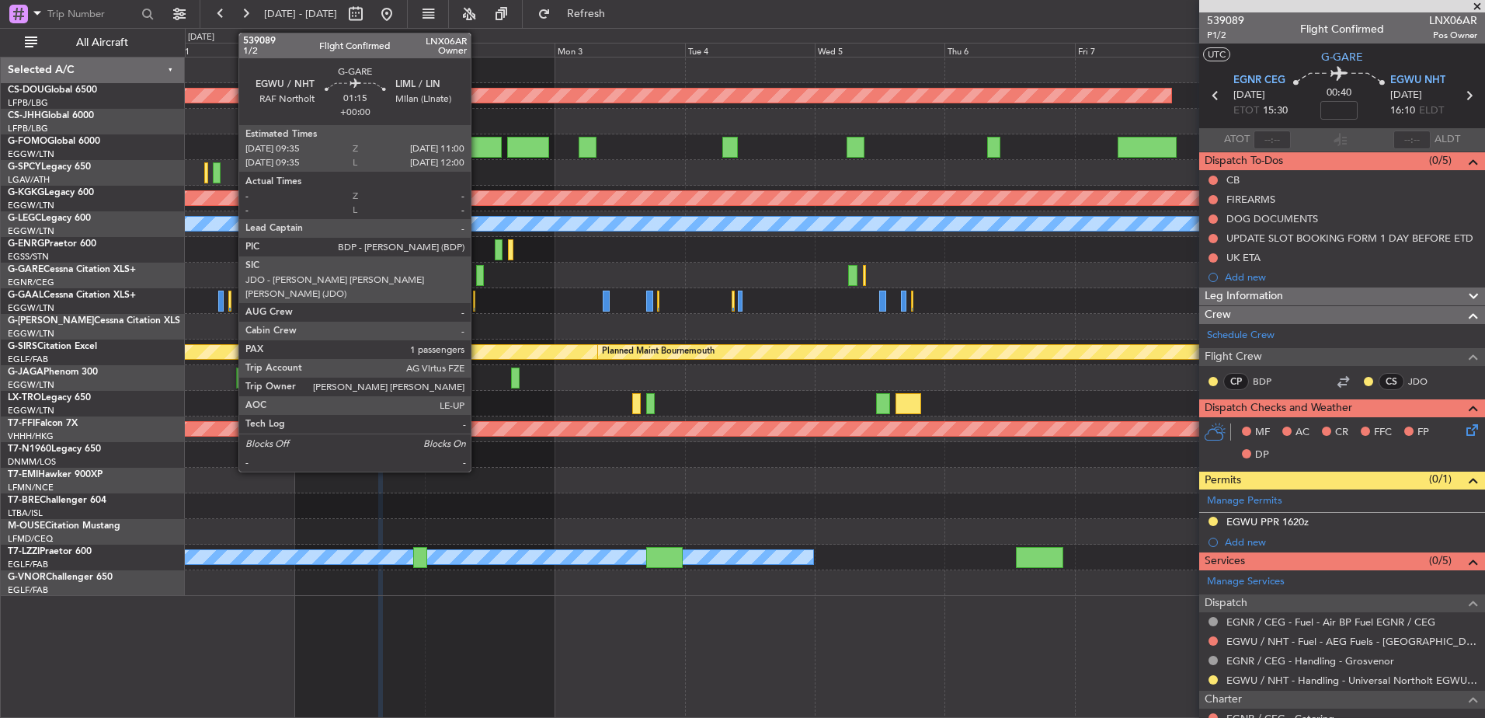
click at [478, 273] on div at bounding box center [480, 275] width 8 height 21
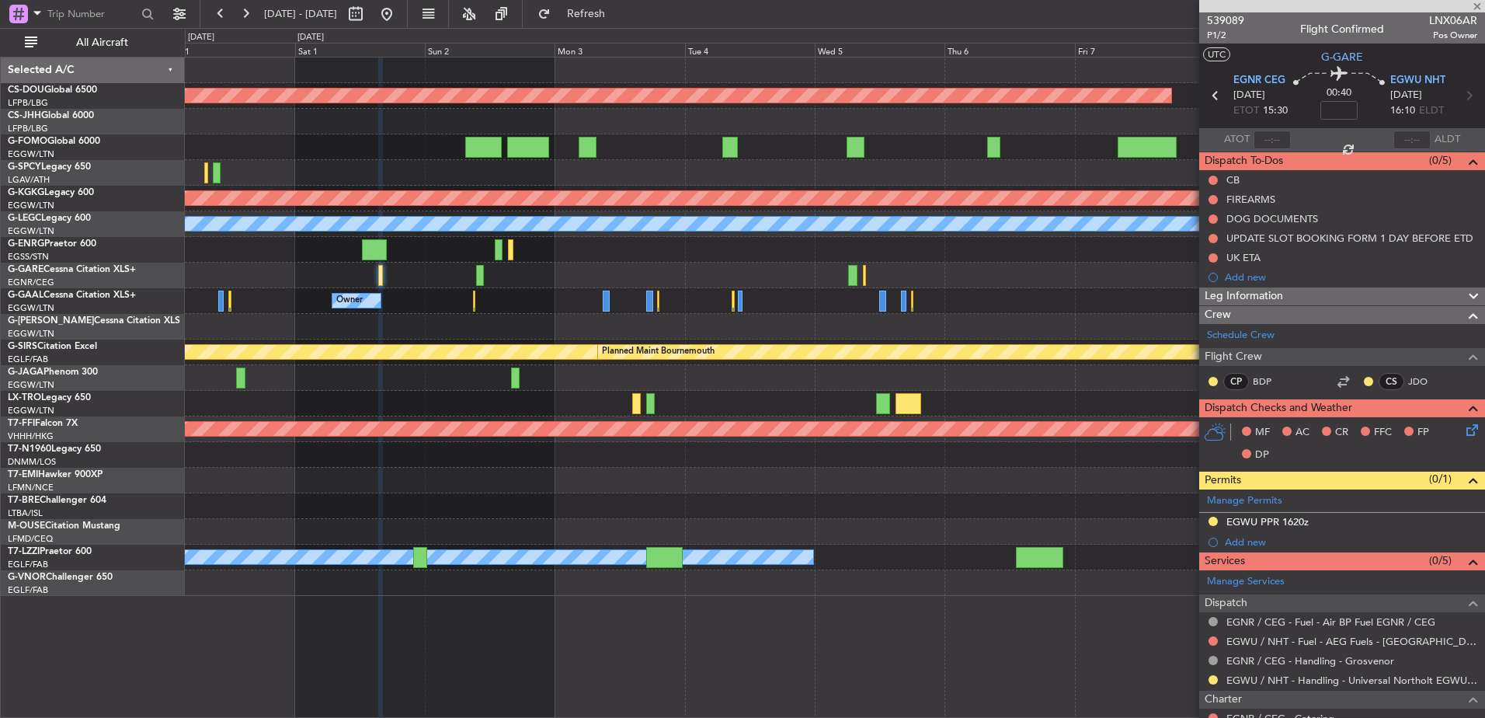
type input "1"
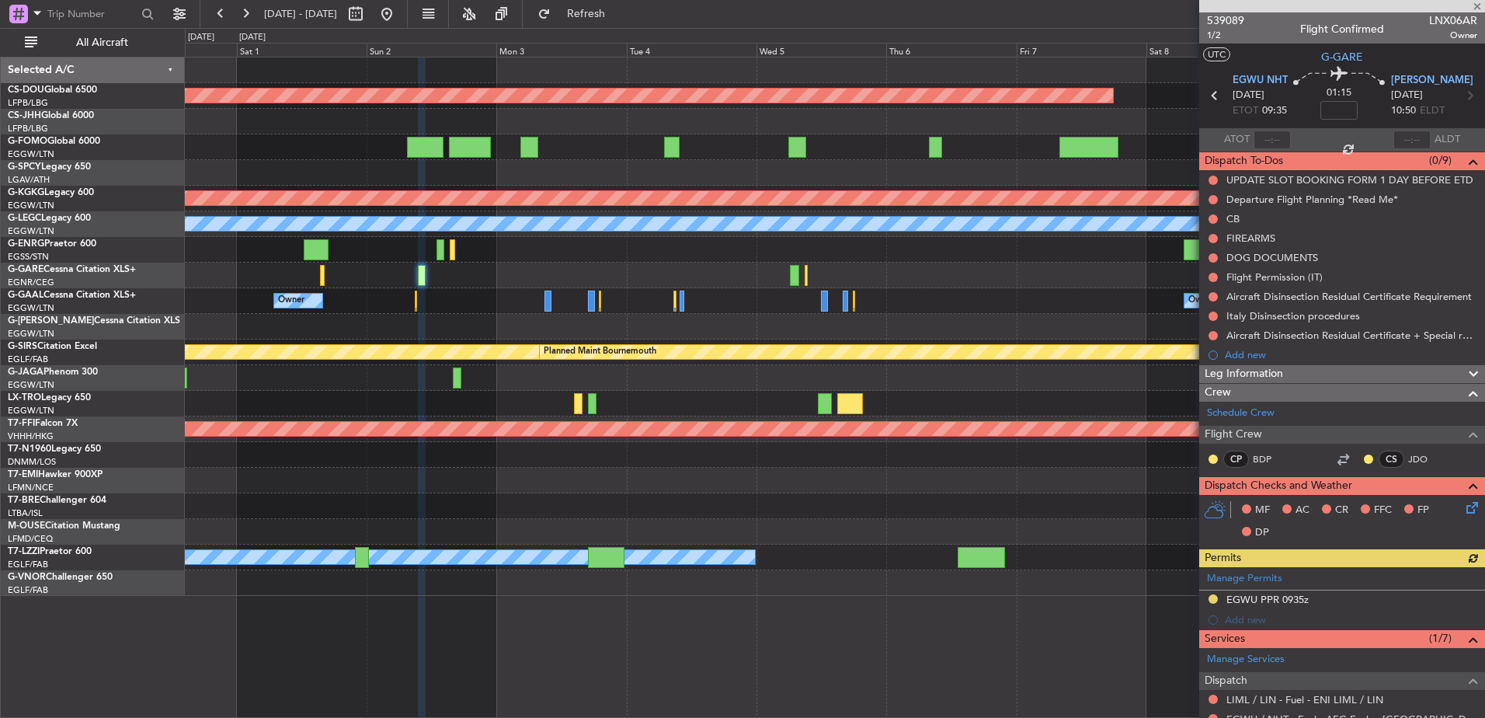
click at [471, 271] on div at bounding box center [835, 276] width 1300 height 26
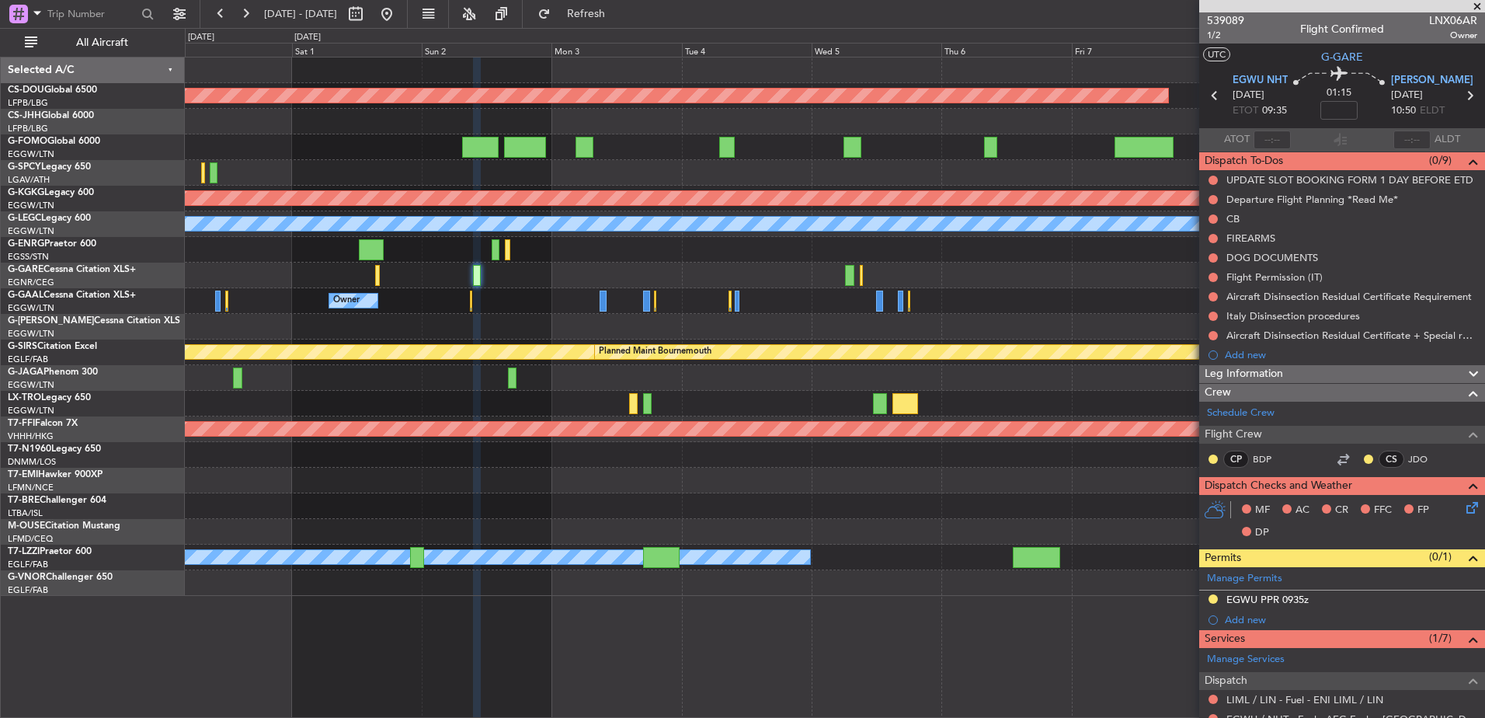
click at [374, 263] on div at bounding box center [835, 276] width 1300 height 26
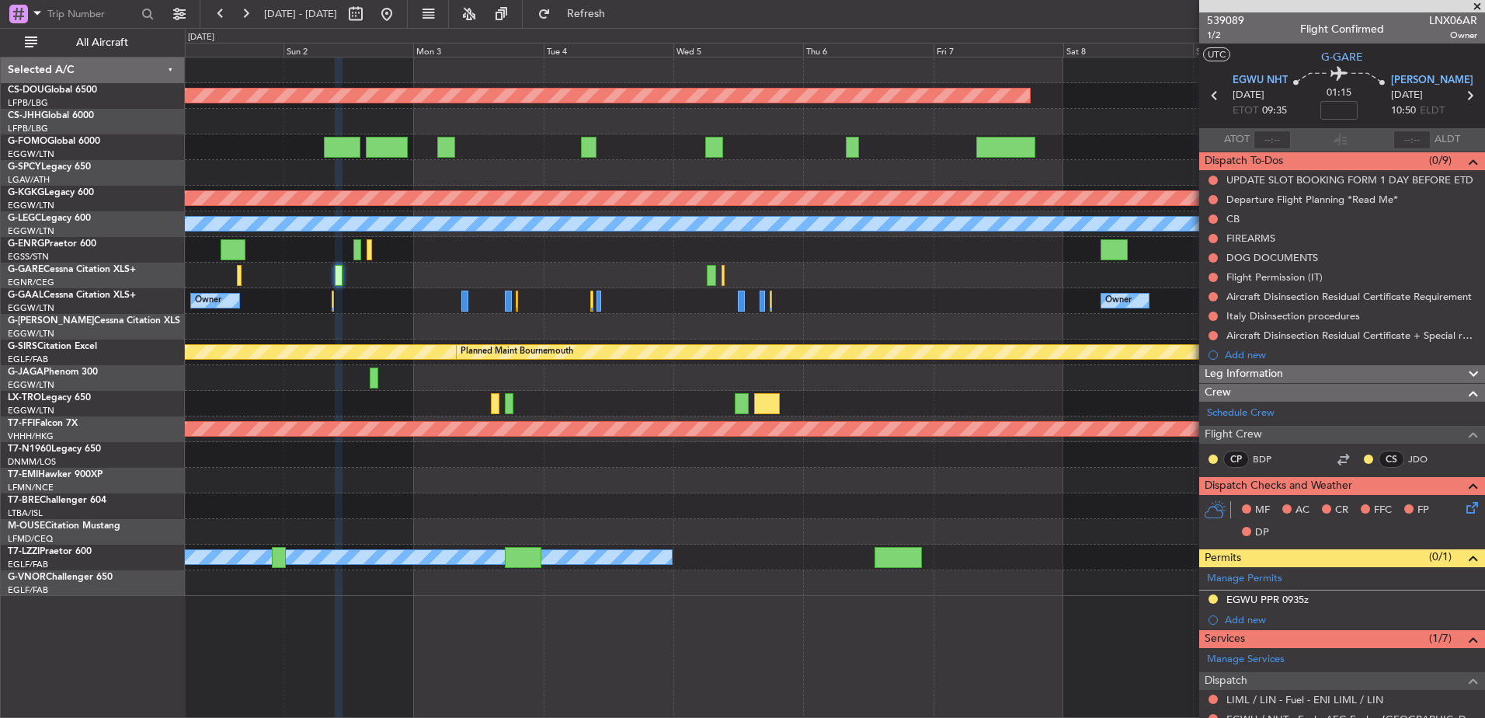
click at [837, 261] on div at bounding box center [835, 250] width 1300 height 26
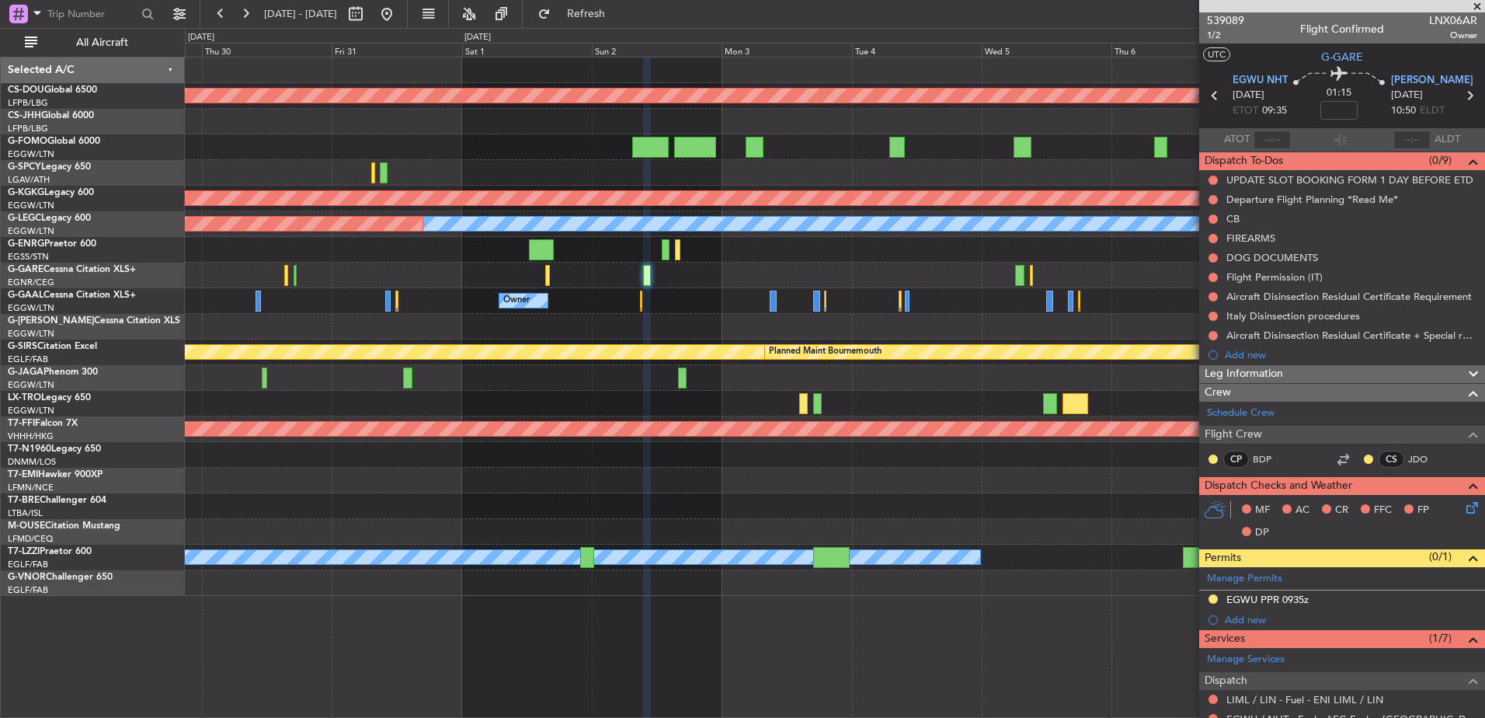
click at [674, 272] on div at bounding box center [835, 276] width 1300 height 26
click at [429, 397] on div "Planned Maint London ([GEOGRAPHIC_DATA]) Planned Maint [GEOGRAPHIC_DATA] ([PERS…" at bounding box center [835, 326] width 1300 height 538
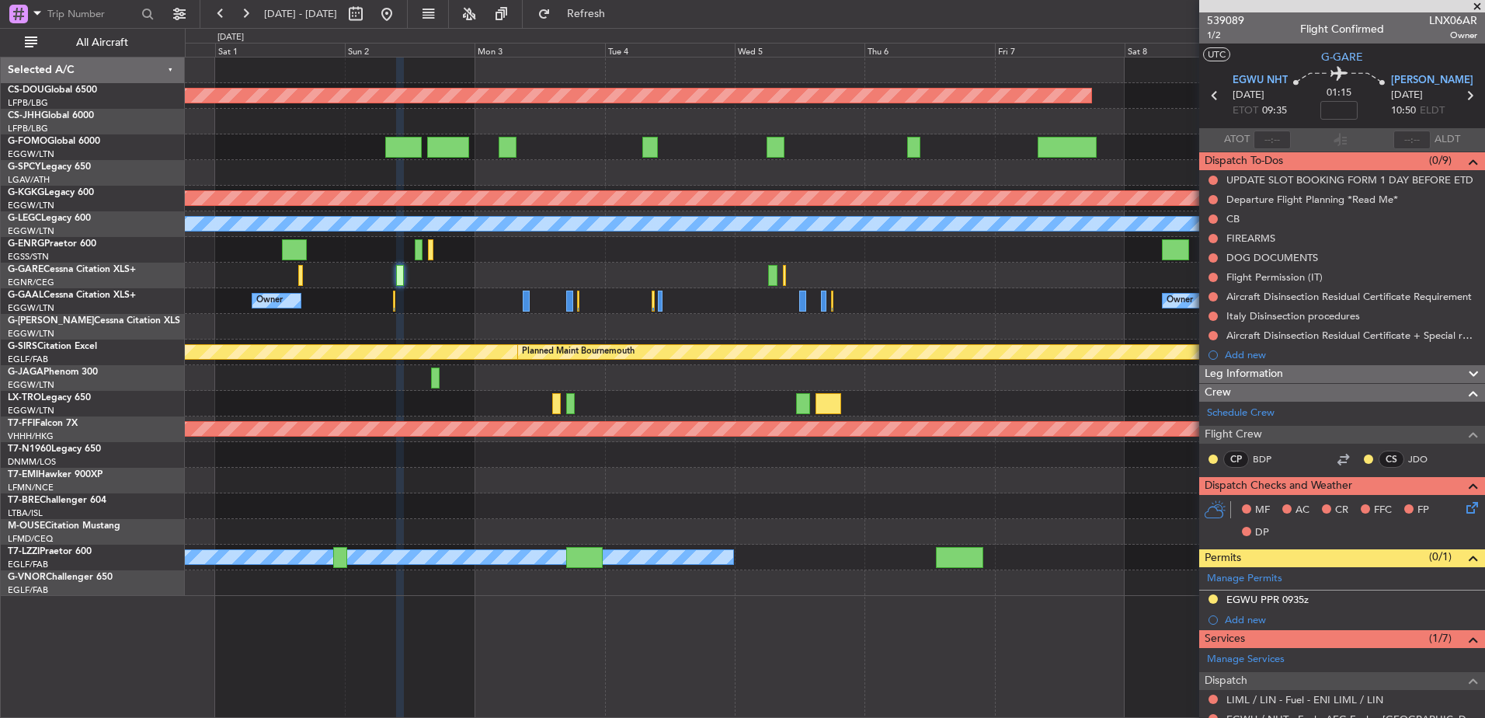
click at [723, 283] on div at bounding box center [835, 276] width 1300 height 26
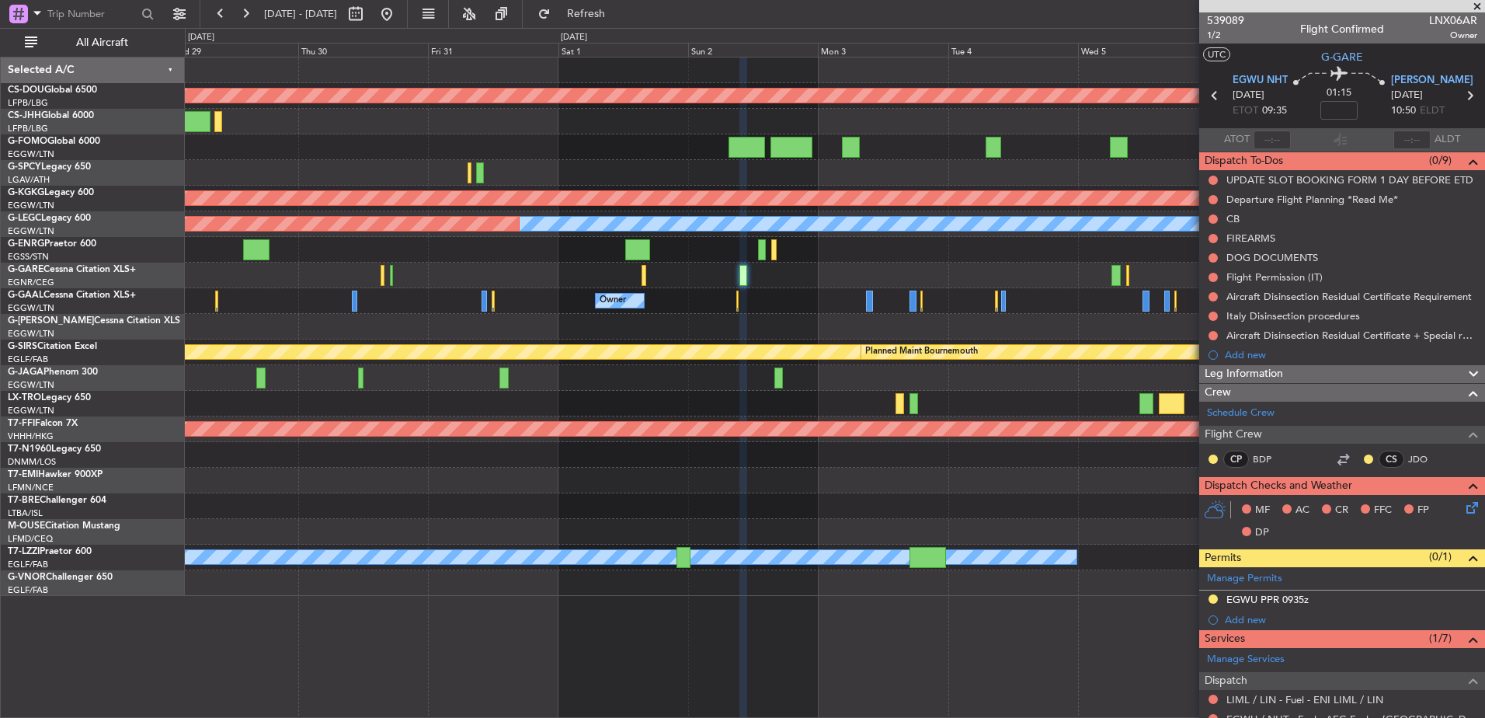
click at [1057, 298] on div "Planned Maint London ([GEOGRAPHIC_DATA]) Planned Maint [GEOGRAPHIC_DATA] ([PERS…" at bounding box center [835, 326] width 1300 height 538
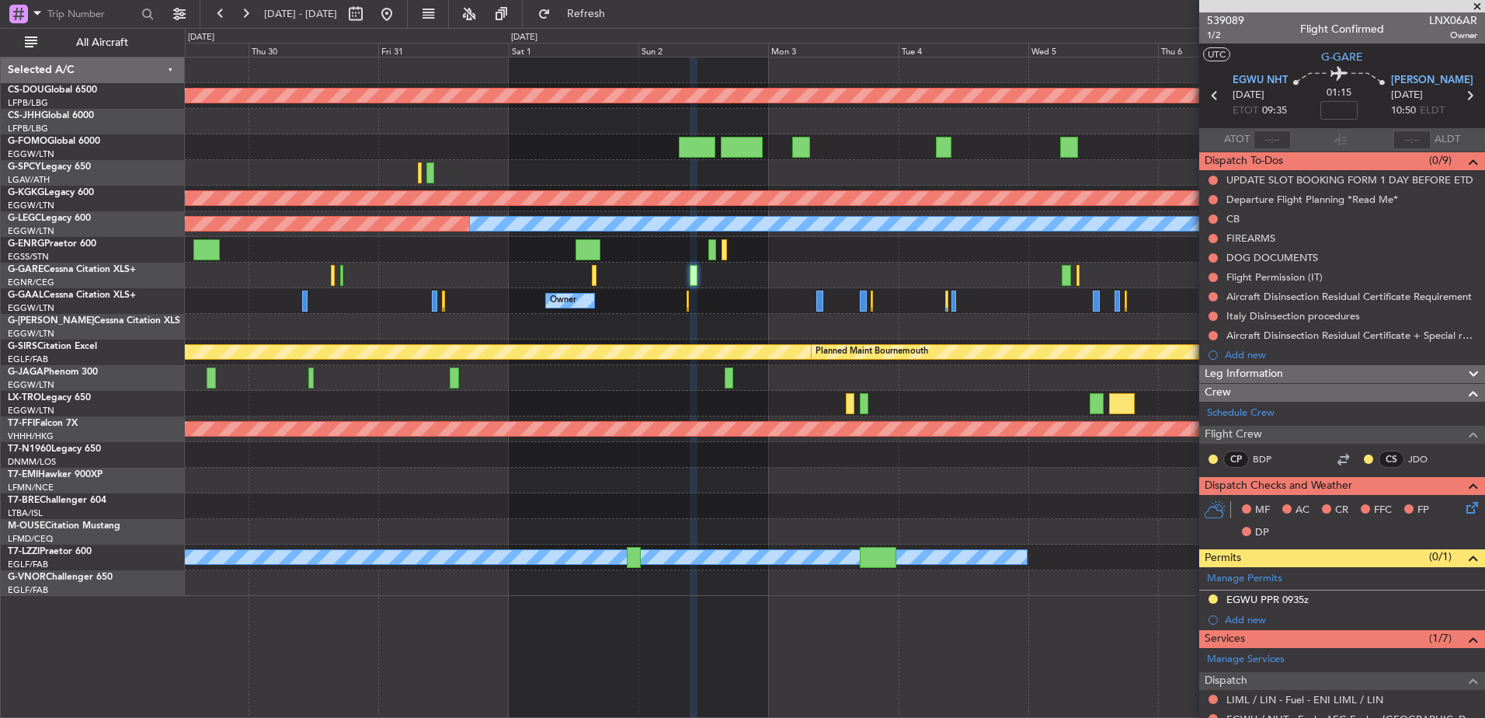
click at [672, 277] on div at bounding box center [835, 276] width 1300 height 26
